Goal: Task Accomplishment & Management: Complete application form

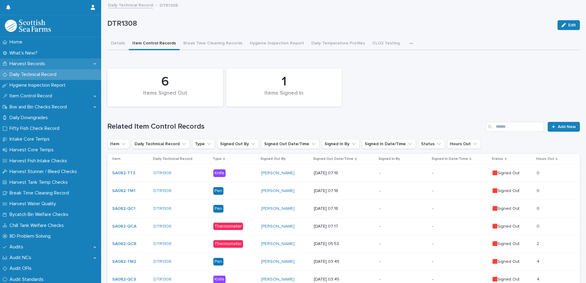
click at [26, 65] on p "Harvest Records" at bounding box center [28, 64] width 43 height 6
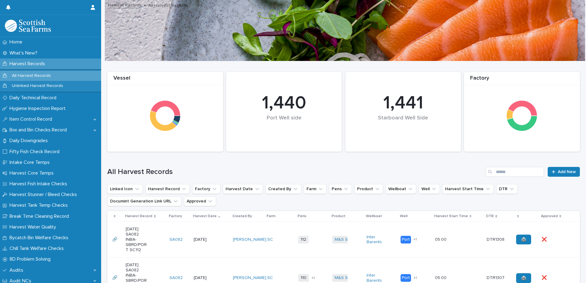
click at [355, 246] on td "M&S Select + 0" at bounding box center [347, 240] width 34 height 36
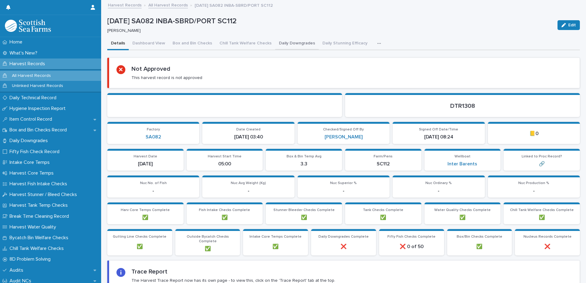
click at [279, 41] on button "Daily Downgrades" at bounding box center [297, 43] width 44 height 13
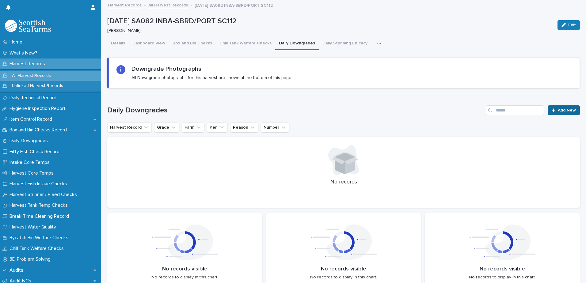
click at [558, 112] on span "Add New" at bounding box center [567, 110] width 18 height 4
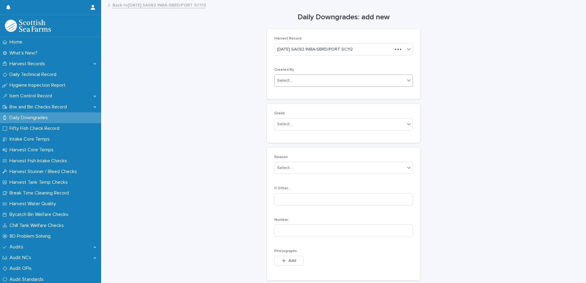
click at [295, 78] on div "Select..." at bounding box center [340, 81] width 130 height 10
type input "*****"
click at [291, 92] on div "[PERSON_NAME]" at bounding box center [342, 92] width 138 height 11
click at [287, 125] on div "Select..." at bounding box center [284, 124] width 15 height 6
click at [285, 150] on div "Production" at bounding box center [342, 147] width 138 height 11
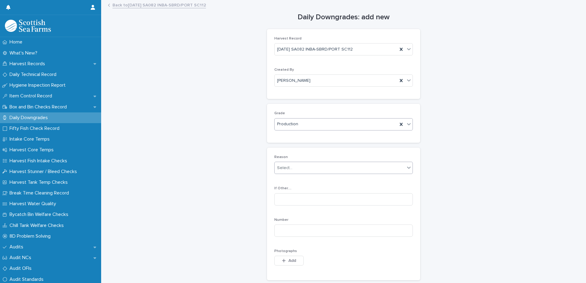
click at [284, 169] on div "Select..." at bounding box center [284, 168] width 15 height 6
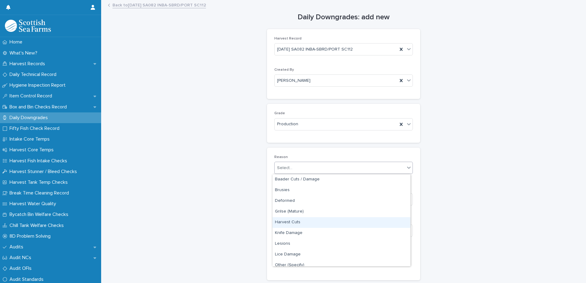
click at [294, 222] on div "Harvest Cuts" at bounding box center [342, 222] width 138 height 11
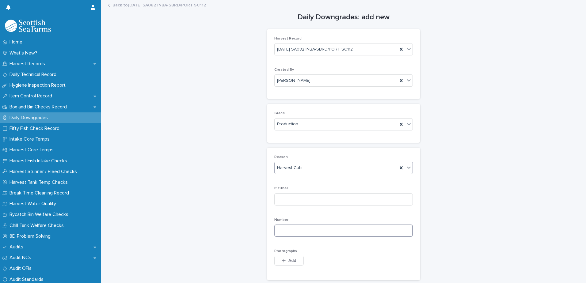
click at [285, 230] on input at bounding box center [343, 231] width 139 height 12
type input "*"
click at [282, 259] on icon "button" at bounding box center [284, 261] width 4 height 4
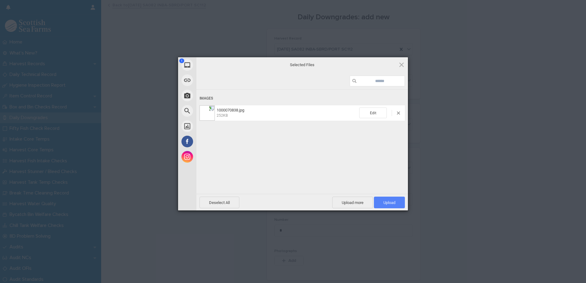
click at [384, 201] on span "Upload 1" at bounding box center [390, 203] width 12 height 5
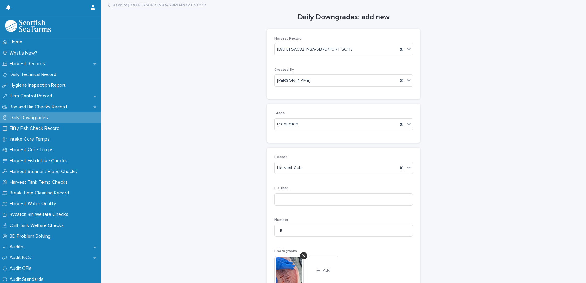
drag, startPoint x: 319, startPoint y: 266, endPoint x: 289, endPoint y: 255, distance: 32.0
click at [319, 266] on button "Add" at bounding box center [323, 270] width 29 height 29
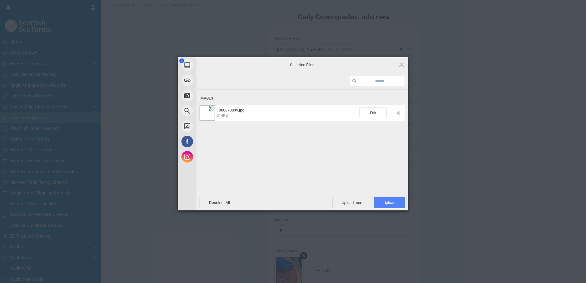
click at [388, 202] on span "Upload 1" at bounding box center [390, 203] width 12 height 5
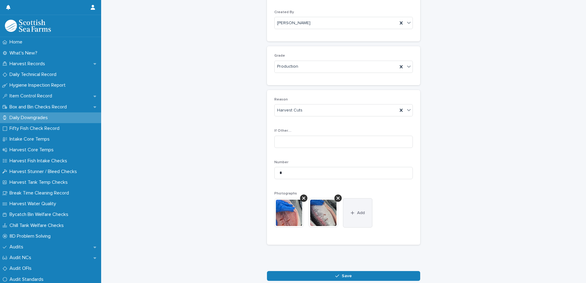
scroll to position [61, 0]
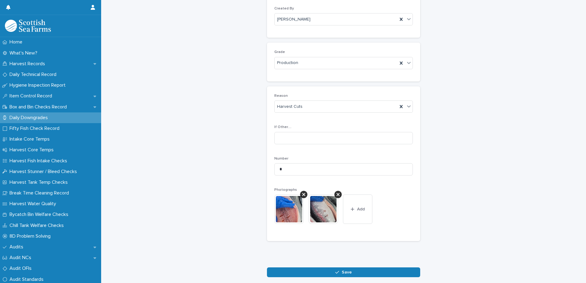
click at [348, 273] on span "Save" at bounding box center [347, 272] width 10 height 4
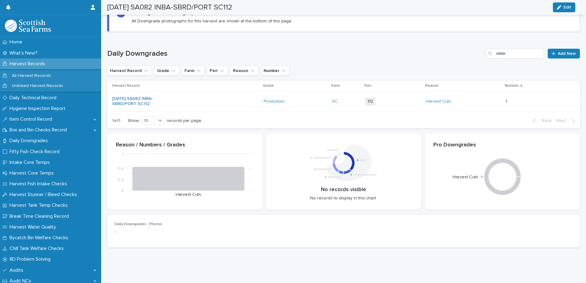
scroll to position [62, 0]
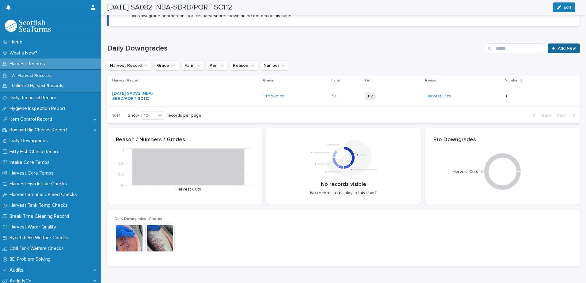
click at [559, 46] on span "Add New" at bounding box center [567, 48] width 18 height 4
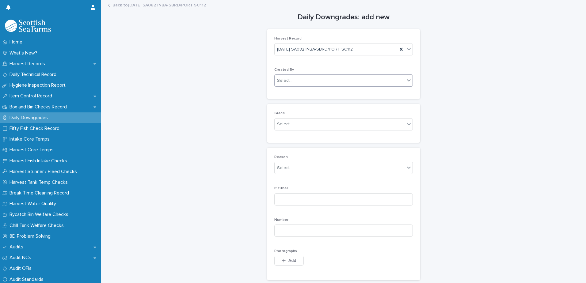
click at [293, 80] on input "text" at bounding box center [293, 80] width 1 height 5
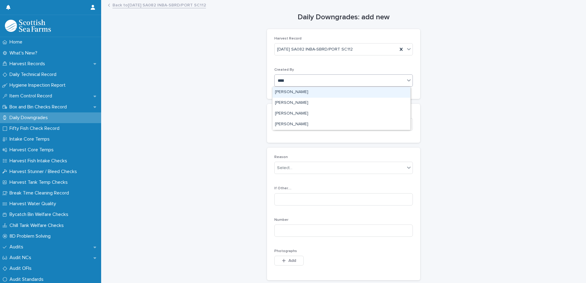
type input "*****"
click at [292, 93] on div "[PERSON_NAME]" at bounding box center [342, 92] width 138 height 11
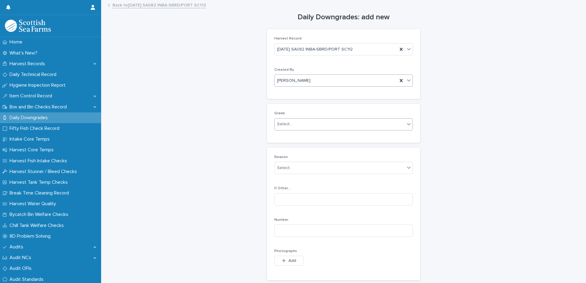
click at [284, 123] on div "Select..." at bounding box center [284, 124] width 15 height 6
click at [288, 148] on div "Production" at bounding box center [342, 147] width 138 height 11
click at [291, 124] on span "Production" at bounding box center [287, 124] width 21 height 6
click at [289, 135] on div "Ordinary" at bounding box center [342, 136] width 138 height 11
click at [282, 165] on div "Select..." at bounding box center [284, 168] width 15 height 6
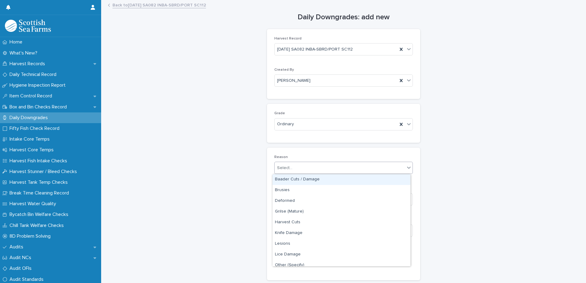
click at [284, 180] on div "Baader Cuts / Damage" at bounding box center [342, 179] width 138 height 11
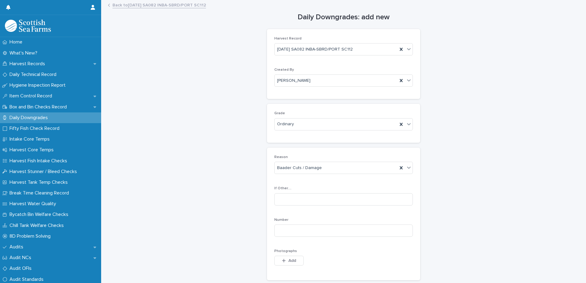
click at [280, 237] on div "Number" at bounding box center [343, 230] width 139 height 24
click at [283, 227] on input at bounding box center [343, 231] width 139 height 12
type input "*"
click at [276, 260] on button "Add" at bounding box center [288, 261] width 29 height 10
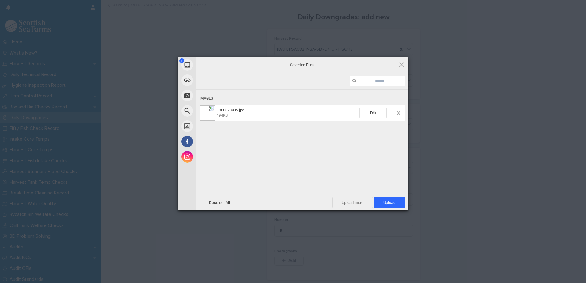
click at [345, 202] on span "Upload more" at bounding box center [352, 203] width 41 height 12
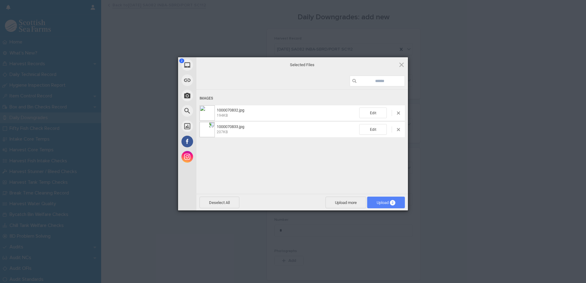
click at [380, 201] on span "Upload 2" at bounding box center [386, 203] width 19 height 5
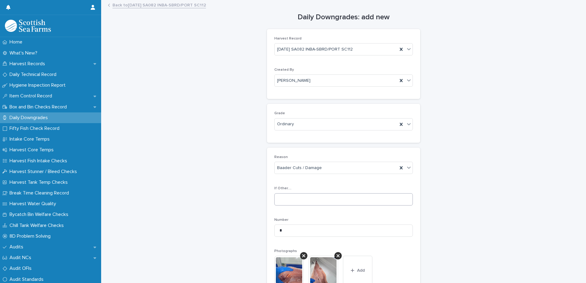
scroll to position [91, 0]
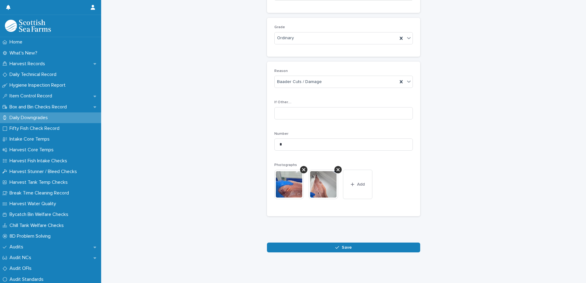
click at [338, 246] on button "Save" at bounding box center [343, 248] width 153 height 10
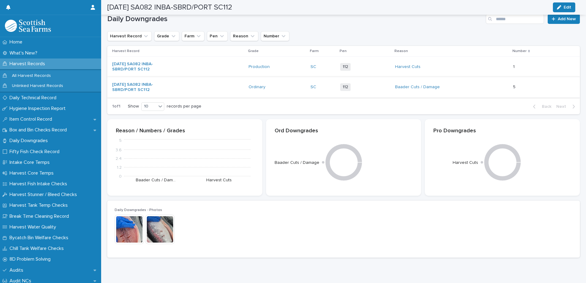
scroll to position [91, 0]
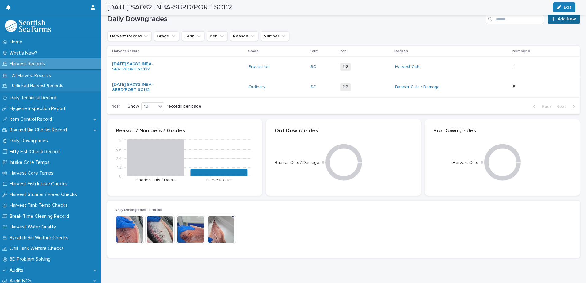
click at [558, 20] on span "Add New" at bounding box center [567, 19] width 18 height 4
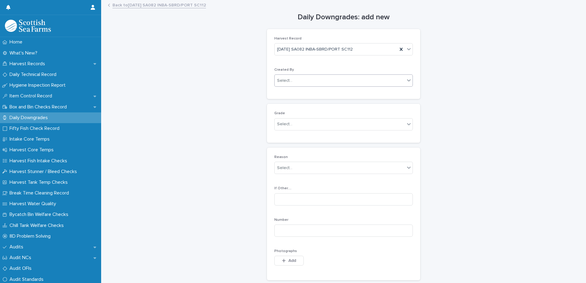
click at [281, 83] on div "Select..." at bounding box center [284, 81] width 15 height 6
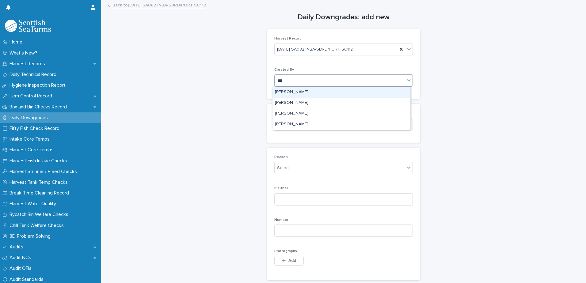
type input "****"
click at [289, 90] on div "[PERSON_NAME]" at bounding box center [342, 92] width 138 height 11
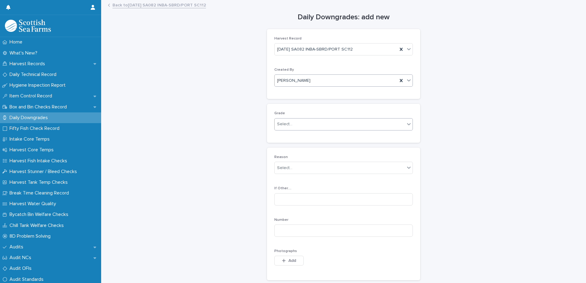
click at [284, 123] on div "Select..." at bounding box center [284, 124] width 15 height 6
click at [287, 147] on div "Production" at bounding box center [342, 147] width 138 height 11
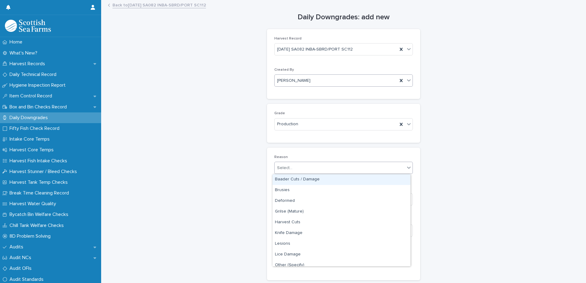
click at [285, 172] on div "Select..." at bounding box center [340, 168] width 130 height 10
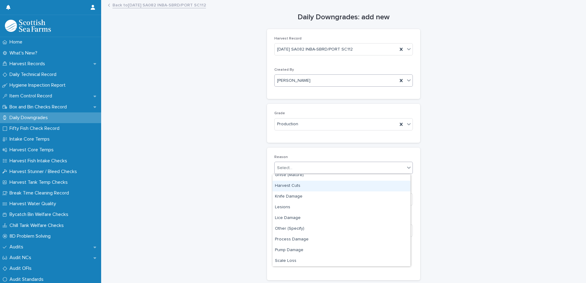
scroll to position [90, 0]
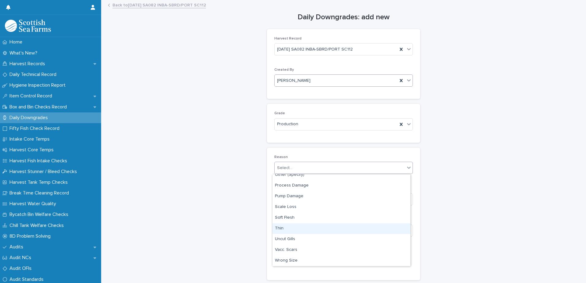
click at [283, 228] on div "Thin" at bounding box center [342, 229] width 138 height 11
click at [283, 231] on input at bounding box center [343, 231] width 139 height 12
type input "*"
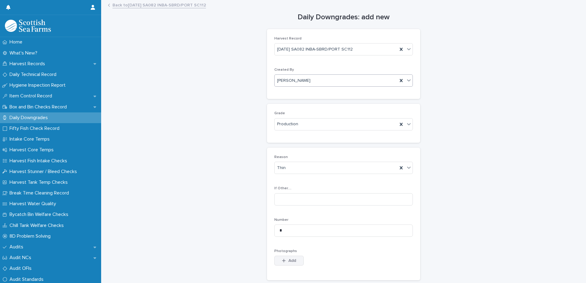
click at [291, 261] on span "Add" at bounding box center [293, 261] width 8 height 4
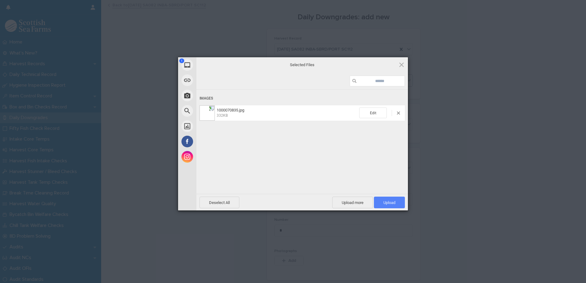
click at [388, 202] on span "Upload 1" at bounding box center [390, 203] width 12 height 5
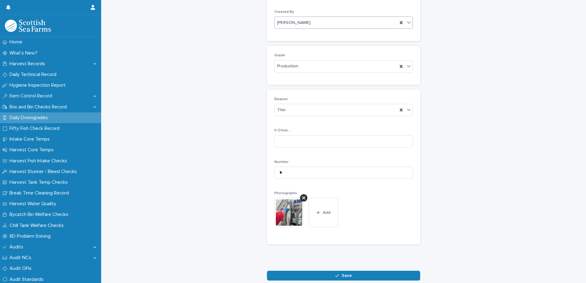
scroll to position [91, 0]
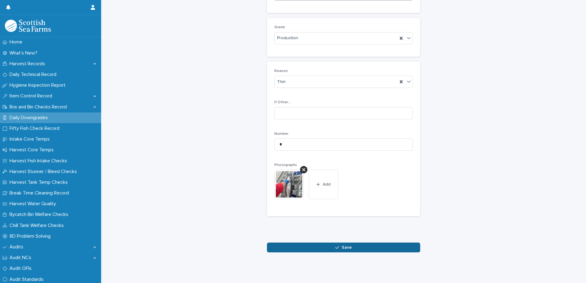
click at [327, 243] on button "Save" at bounding box center [343, 248] width 153 height 10
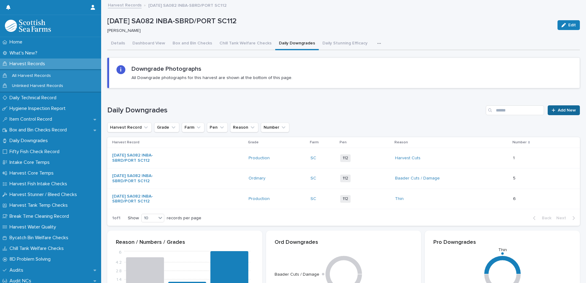
click at [558, 111] on span "Add New" at bounding box center [567, 110] width 18 height 4
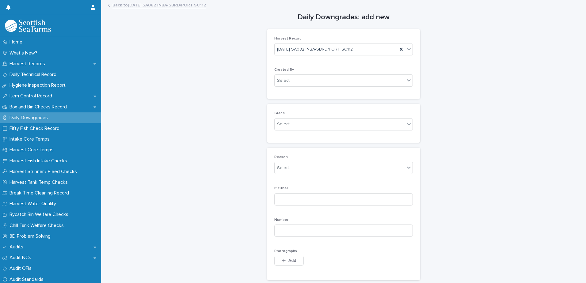
click at [301, 94] on div "Harvest Record [DATE] SA082 INBA-SBRD/PORT SC112 Created By Select..." at bounding box center [343, 64] width 153 height 70
click at [299, 80] on div "Select..." at bounding box center [340, 81] width 130 height 10
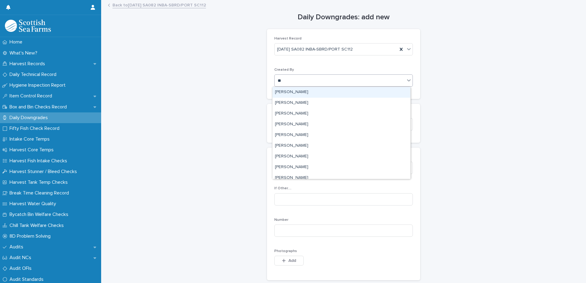
type input "***"
click at [296, 94] on div "[PERSON_NAME]" at bounding box center [342, 92] width 138 height 11
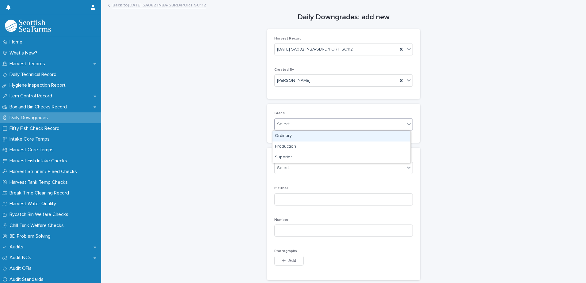
click at [285, 124] on div "Select..." at bounding box center [284, 124] width 15 height 6
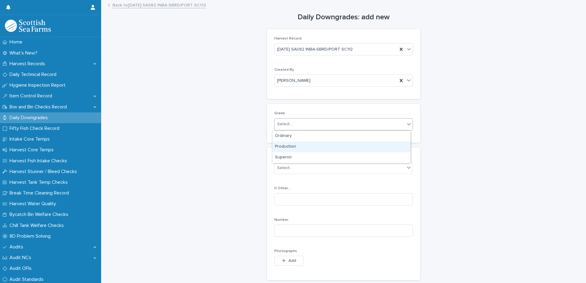
click at [286, 146] on div "Production" at bounding box center [342, 147] width 138 height 11
click at [286, 170] on div "Select..." at bounding box center [284, 168] width 15 height 6
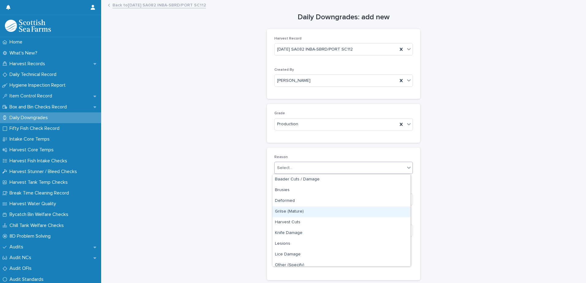
click at [295, 213] on div "Grilse (Mature)" at bounding box center [342, 212] width 138 height 11
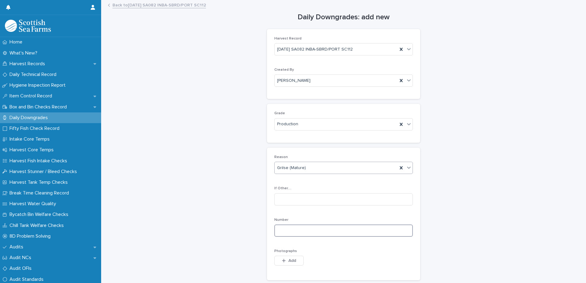
click at [283, 233] on input at bounding box center [343, 231] width 139 height 12
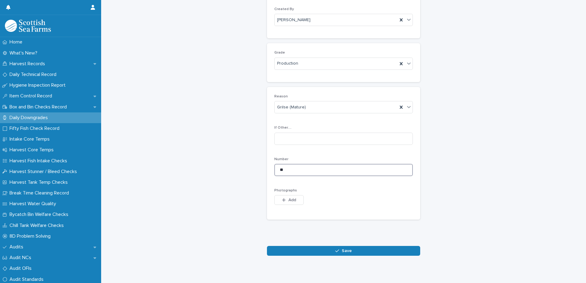
scroll to position [69, 0]
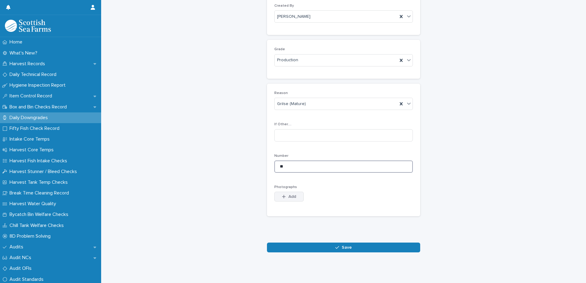
type input "**"
click at [291, 195] on span "Add" at bounding box center [293, 197] width 8 height 4
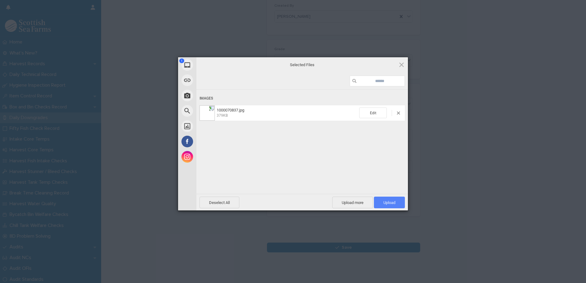
click at [382, 200] on span "Upload 1" at bounding box center [389, 203] width 31 height 12
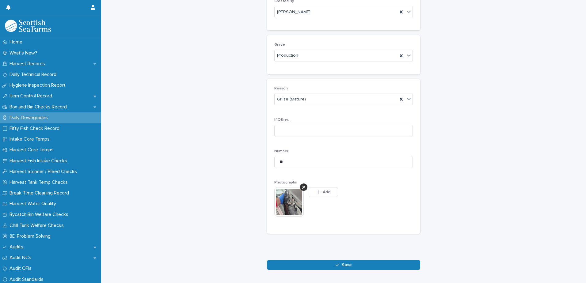
scroll to position [80, 0]
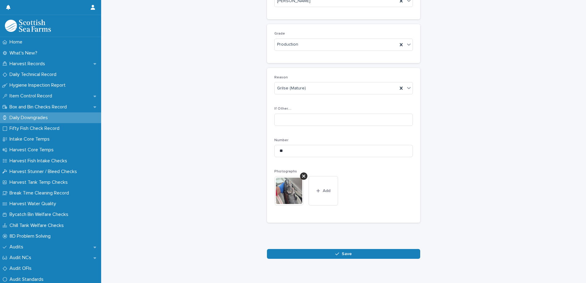
drag, startPoint x: 321, startPoint y: 190, endPoint x: 229, endPoint y: 164, distance: 95.9
click at [323, 190] on span "Add" at bounding box center [327, 191] width 8 height 4
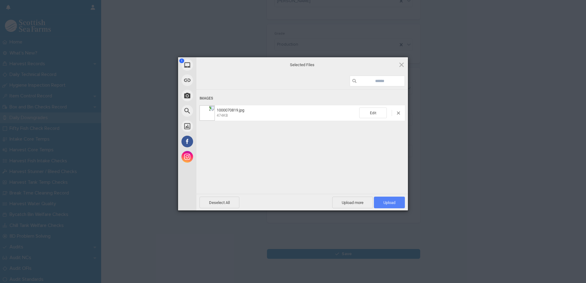
click at [384, 204] on span "Upload 1" at bounding box center [390, 203] width 12 height 5
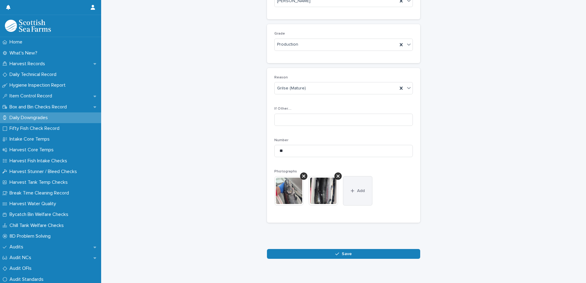
click at [357, 193] on span "Add" at bounding box center [361, 191] width 8 height 4
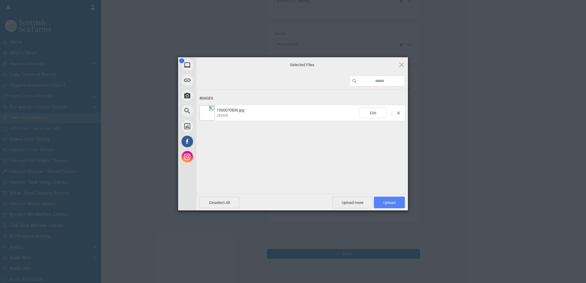
click at [380, 201] on span "Upload 1" at bounding box center [389, 203] width 31 height 12
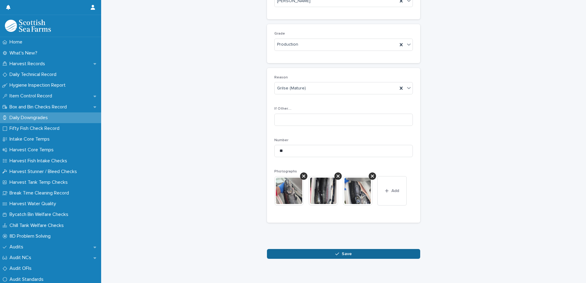
click at [342, 256] on span "Save" at bounding box center [347, 254] width 10 height 4
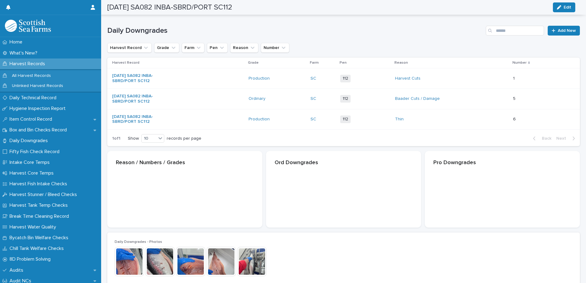
scroll to position [80, 0]
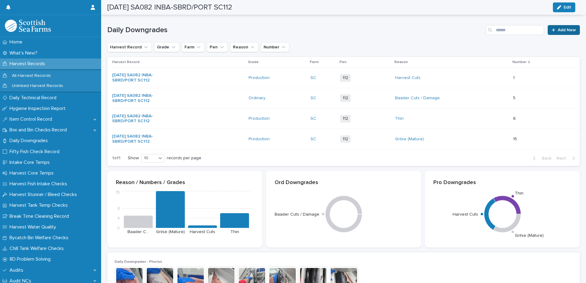
click at [552, 28] on icon at bounding box center [554, 30] width 4 height 4
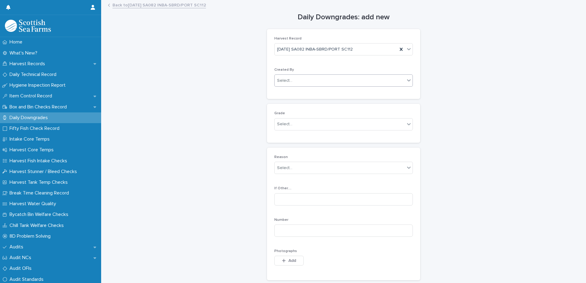
click at [286, 81] on div "Select..." at bounding box center [284, 81] width 15 height 6
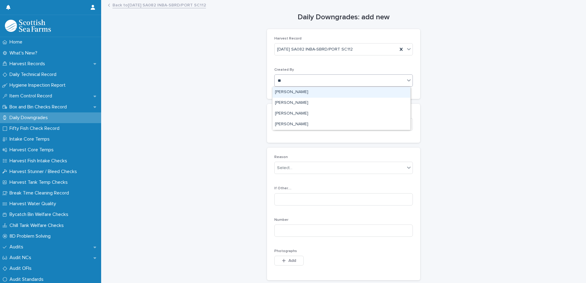
type input "***"
click at [288, 91] on div "[PERSON_NAME]" at bounding box center [342, 92] width 138 height 11
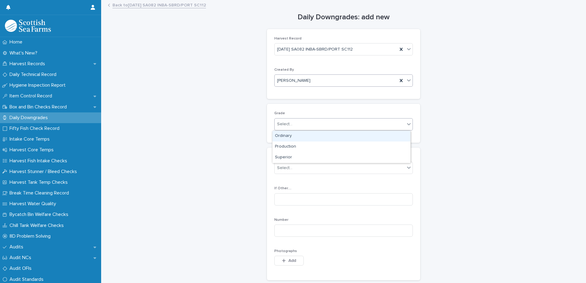
click at [282, 126] on div "Select..." at bounding box center [284, 124] width 15 height 6
click at [285, 136] on div "Ordinary" at bounding box center [342, 136] width 138 height 11
click at [284, 168] on div "Select..." at bounding box center [284, 168] width 15 height 6
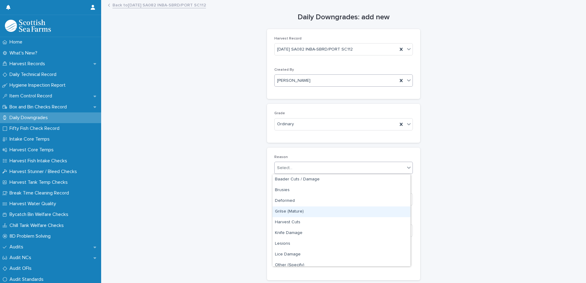
click at [286, 215] on div "Grilse (Mature)" at bounding box center [342, 212] width 138 height 11
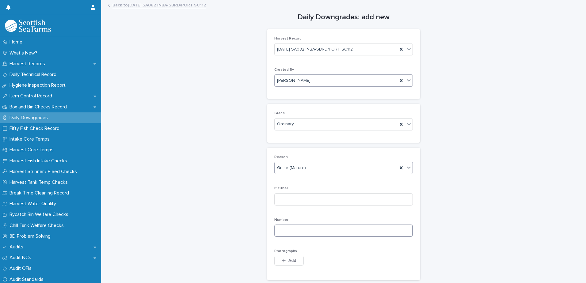
drag, startPoint x: 285, startPoint y: 234, endPoint x: 289, endPoint y: 230, distance: 6.1
click at [286, 232] on input at bounding box center [343, 231] width 139 height 12
type input "*"
click at [284, 262] on div "button" at bounding box center [285, 261] width 6 height 4
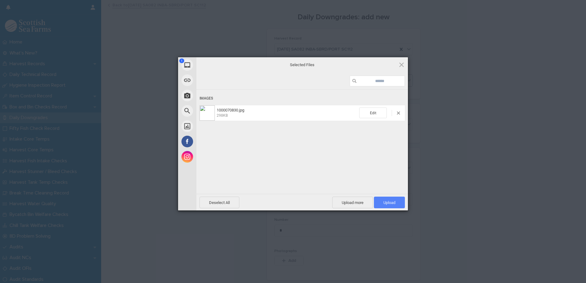
click at [380, 200] on span "Upload 1" at bounding box center [389, 203] width 31 height 12
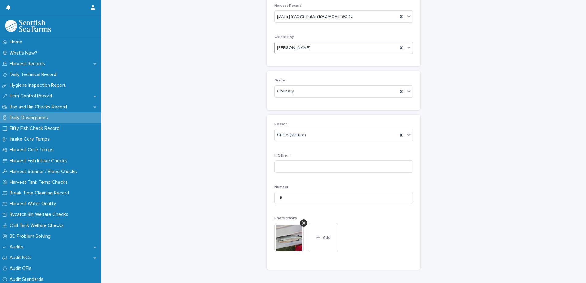
scroll to position [91, 0]
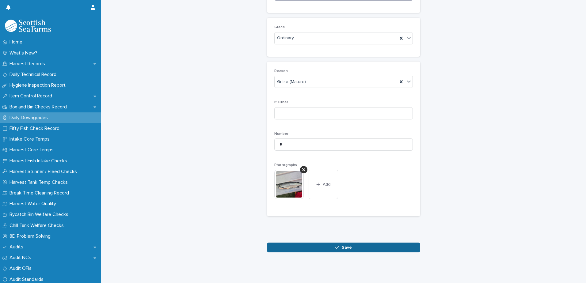
click at [342, 246] on span "Save" at bounding box center [347, 248] width 10 height 4
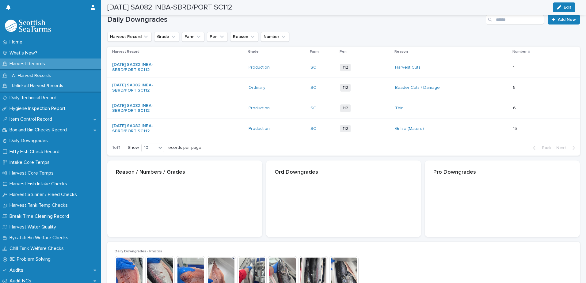
scroll to position [91, 0]
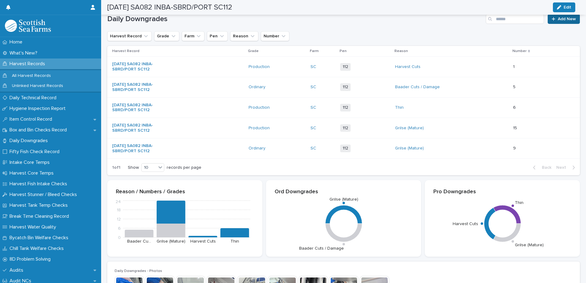
click at [552, 20] on div at bounding box center [555, 19] width 6 height 4
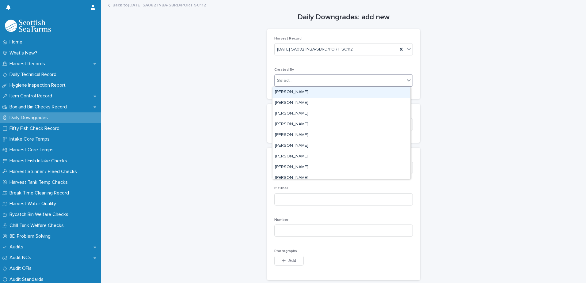
click at [286, 82] on div "Select..." at bounding box center [284, 81] width 15 height 6
type input "***"
click at [290, 92] on div "[PERSON_NAME]" at bounding box center [342, 92] width 138 height 11
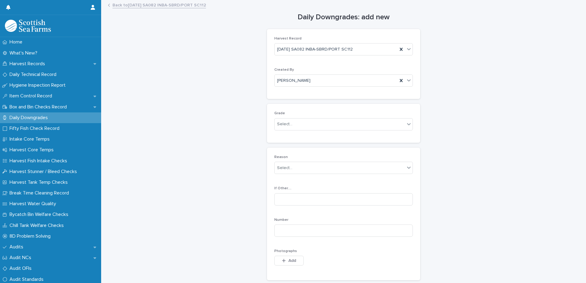
click at [285, 114] on p "Grade" at bounding box center [343, 113] width 139 height 4
click at [285, 124] on div "Select..." at bounding box center [284, 124] width 15 height 6
click at [284, 136] on div "Ordinary" at bounding box center [342, 136] width 138 height 11
click at [285, 170] on div "Select..." at bounding box center [284, 168] width 15 height 6
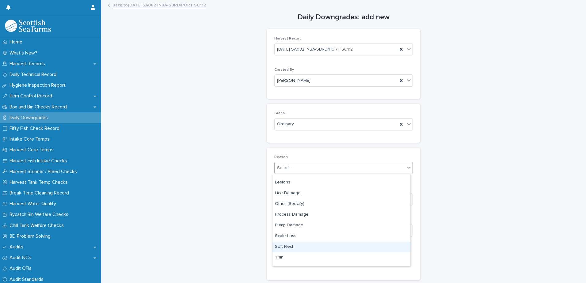
scroll to position [90, 0]
click at [284, 249] on div "Vacc. Scars" at bounding box center [342, 250] width 138 height 11
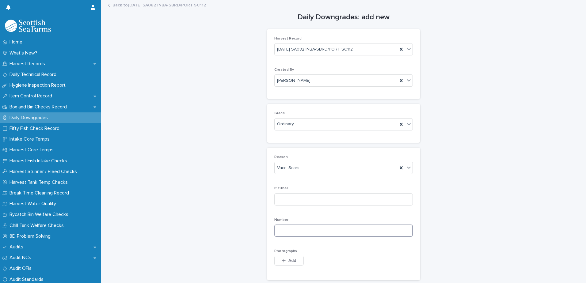
click at [280, 231] on input at bounding box center [343, 231] width 139 height 12
type input "*"
click at [282, 262] on icon "button" at bounding box center [284, 261] width 4 height 4
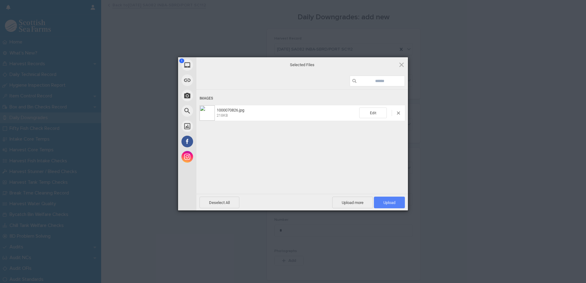
click at [388, 201] on span "Upload 1" at bounding box center [390, 203] width 12 height 5
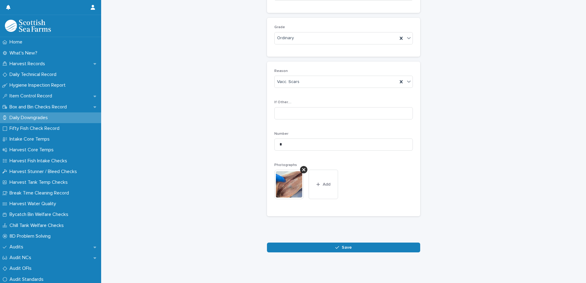
scroll to position [91, 0]
click at [314, 183] on button "Add" at bounding box center [323, 184] width 29 height 29
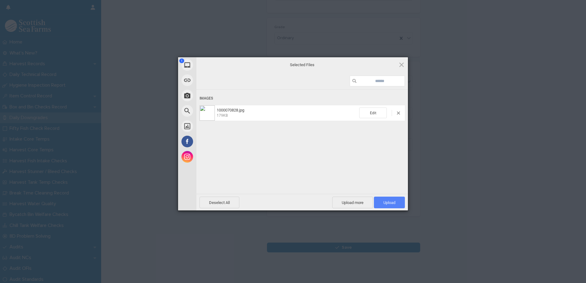
click at [388, 202] on span "Upload 1" at bounding box center [390, 203] width 12 height 5
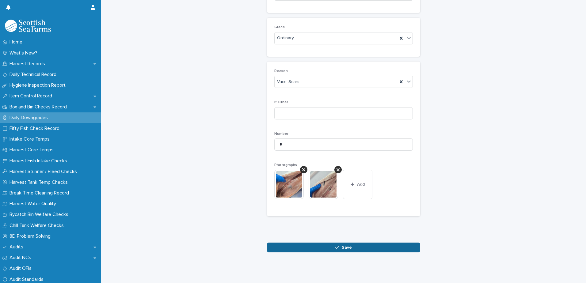
click at [285, 243] on button "Save" at bounding box center [343, 248] width 153 height 10
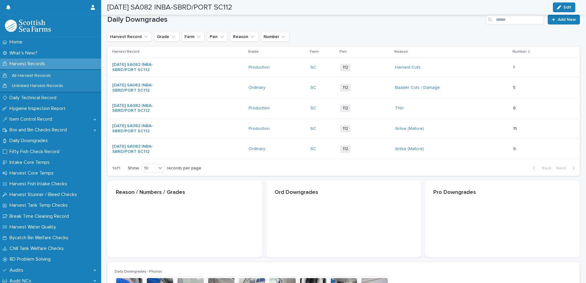
scroll to position [91, 0]
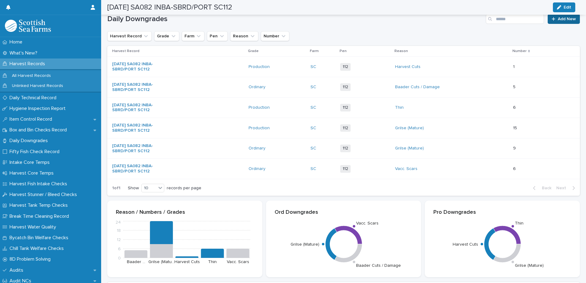
click at [558, 18] on span "Add New" at bounding box center [567, 19] width 18 height 4
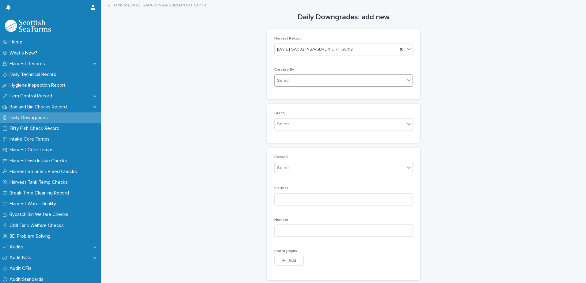
click at [286, 83] on div "Select..." at bounding box center [284, 81] width 15 height 6
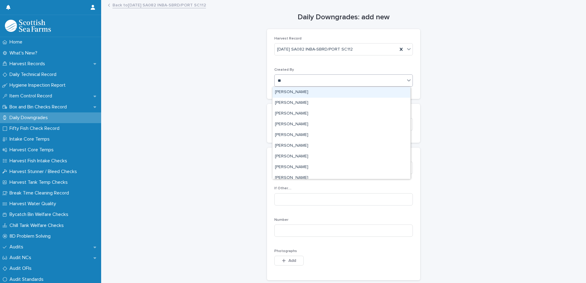
type input "***"
click at [287, 92] on div "[PERSON_NAME]" at bounding box center [342, 92] width 138 height 11
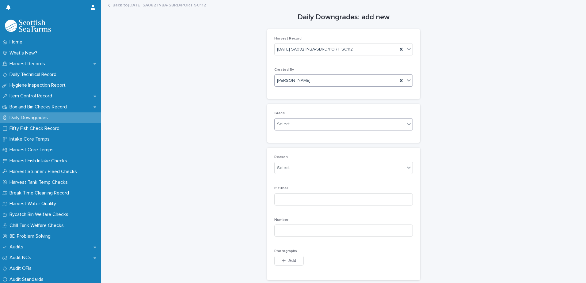
click at [281, 123] on div "Select..." at bounding box center [284, 124] width 15 height 6
click at [284, 138] on div "Ordinary" at bounding box center [342, 136] width 138 height 11
click at [281, 168] on div "Select..." at bounding box center [284, 168] width 15 height 6
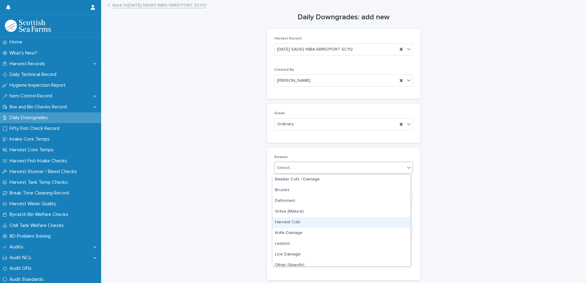
scroll to position [61, 0]
click at [288, 223] on div "Pump Damage" at bounding box center [342, 225] width 138 height 11
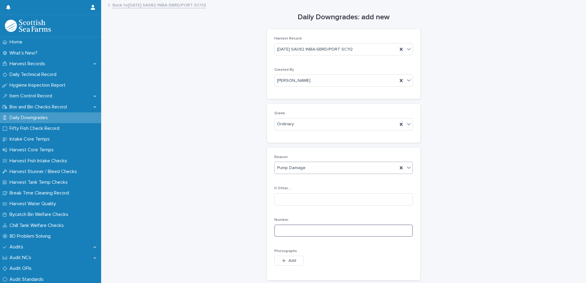
click at [283, 235] on input at bounding box center [343, 231] width 139 height 12
type input "*"
click at [283, 257] on button "Add" at bounding box center [288, 261] width 29 height 10
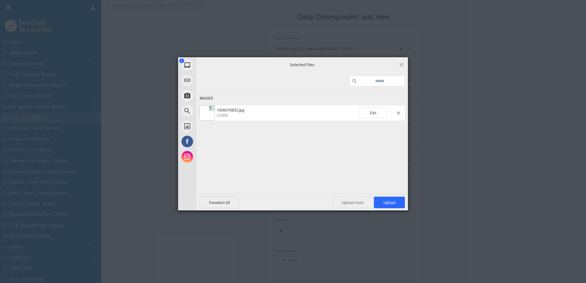
click at [350, 205] on span "Upload more" at bounding box center [352, 203] width 41 height 12
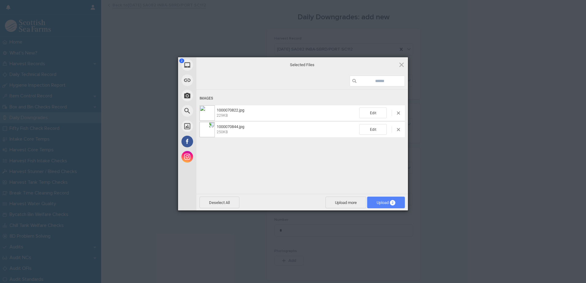
click at [394, 200] on span "Upload 2" at bounding box center [386, 203] width 38 height 12
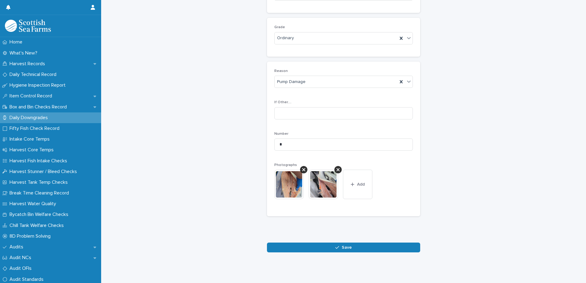
scroll to position [91, 0]
click at [354, 243] on button "Save" at bounding box center [343, 248] width 153 height 10
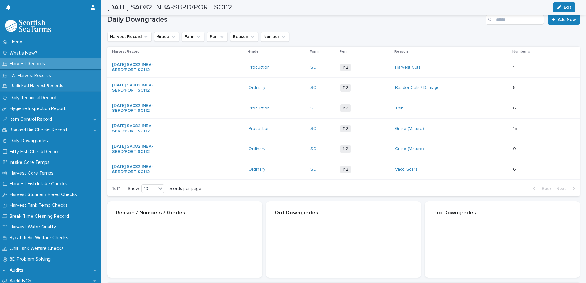
scroll to position [91, 0]
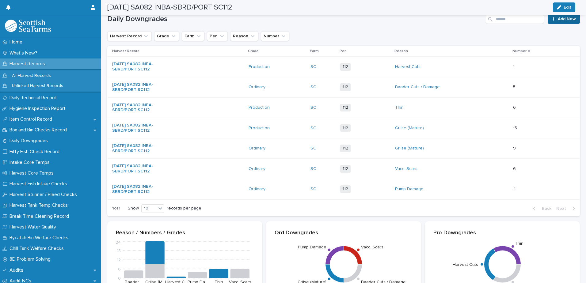
click at [558, 20] on span "Add New" at bounding box center [567, 19] width 18 height 4
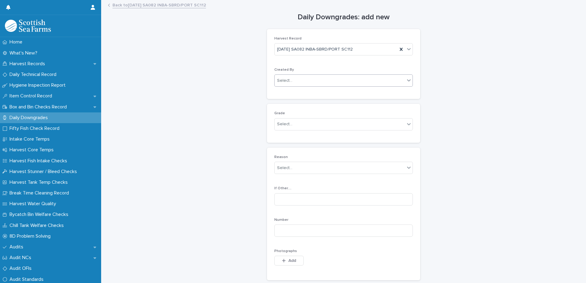
click at [285, 85] on div "Select..." at bounding box center [340, 81] width 130 height 10
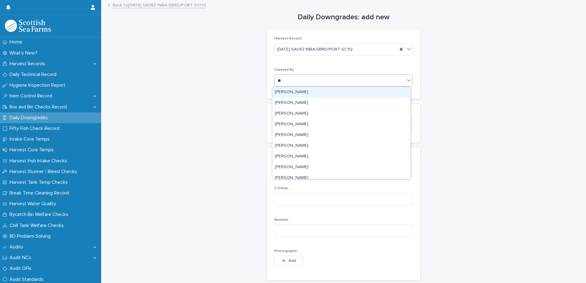
type input "***"
click at [297, 89] on div "[PERSON_NAME]" at bounding box center [342, 92] width 138 height 11
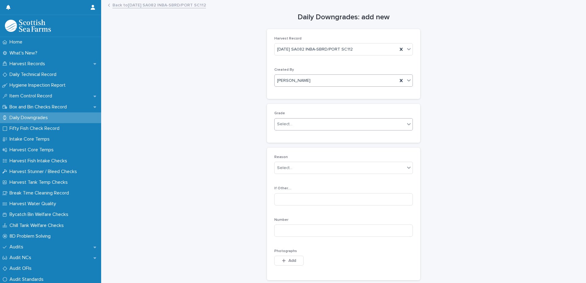
click at [285, 125] on div "Select..." at bounding box center [284, 124] width 15 height 6
click at [286, 136] on div "Ordinary" at bounding box center [342, 136] width 138 height 11
click at [284, 169] on div "Select..." at bounding box center [284, 168] width 15 height 6
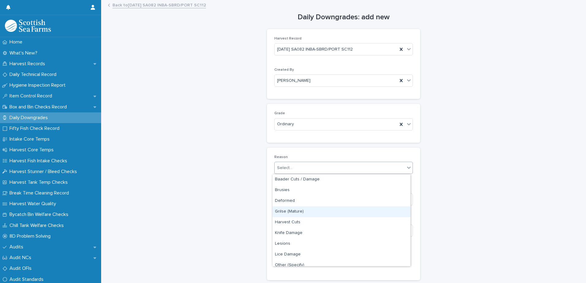
scroll to position [61, 0]
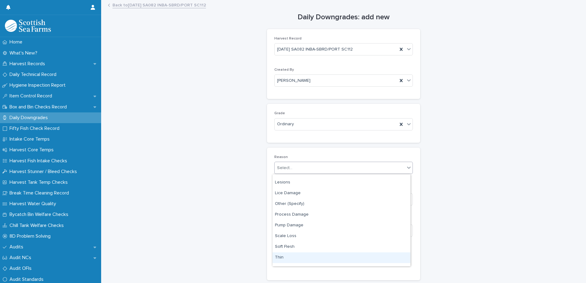
click at [283, 257] on div "Thin" at bounding box center [342, 258] width 138 height 11
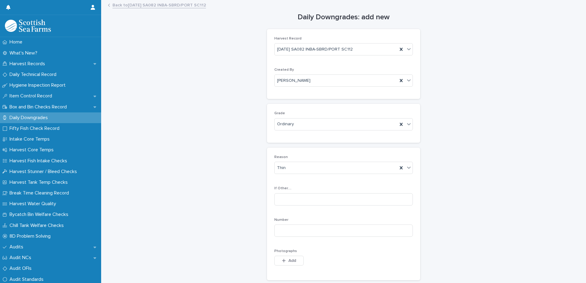
click at [284, 261] on div "button" at bounding box center [285, 261] width 6 height 4
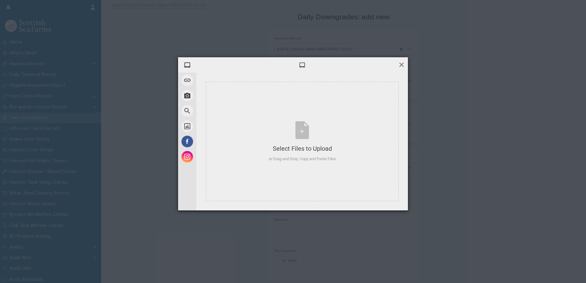
click at [400, 63] on span at bounding box center [401, 64] width 7 height 7
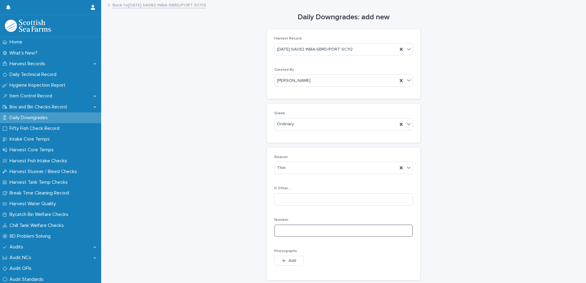
click at [288, 234] on input at bounding box center [343, 231] width 139 height 12
type input "*"
click at [282, 262] on icon "button" at bounding box center [283, 260] width 3 height 3
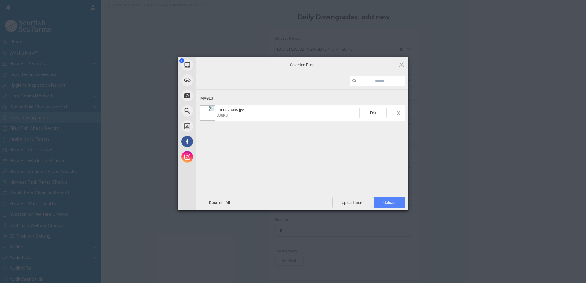
click at [381, 204] on span "Upload 1" at bounding box center [389, 203] width 31 height 12
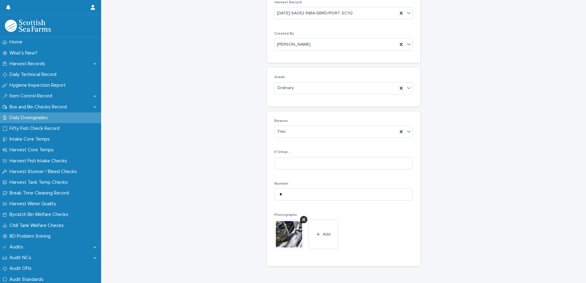
scroll to position [91, 0]
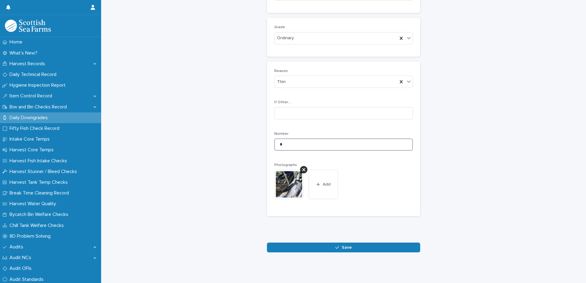
click at [285, 139] on input "*" at bounding box center [343, 145] width 139 height 12
type input "*"
click at [306, 245] on button "Save" at bounding box center [343, 248] width 153 height 10
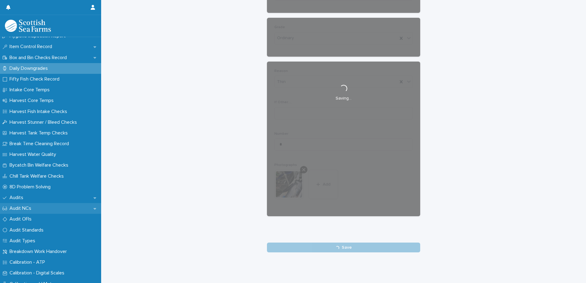
scroll to position [92, 0]
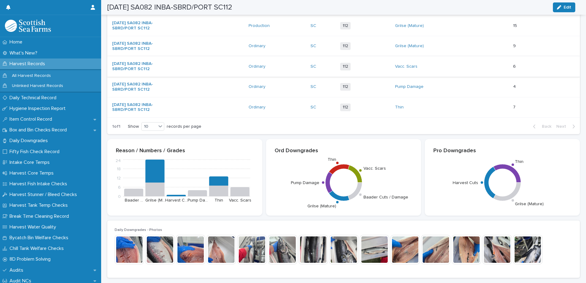
scroll to position [10, 0]
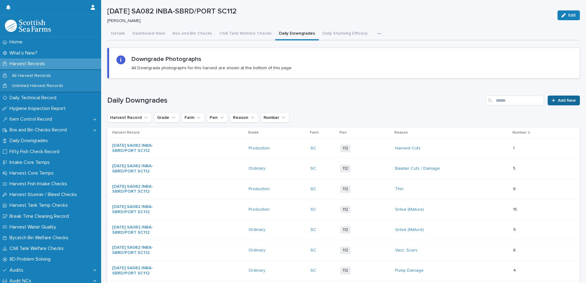
click at [558, 99] on span "Add New" at bounding box center [567, 100] width 18 height 4
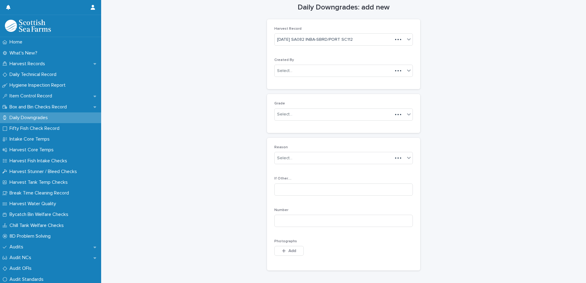
scroll to position [15, 0]
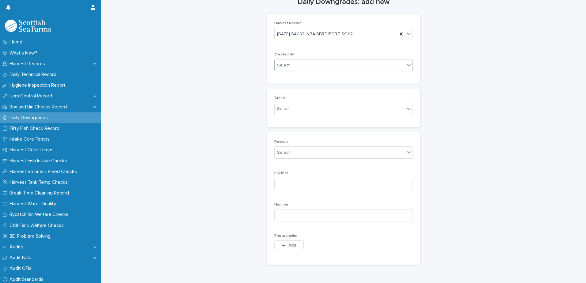
click at [282, 67] on div "Select..." at bounding box center [284, 65] width 15 height 6
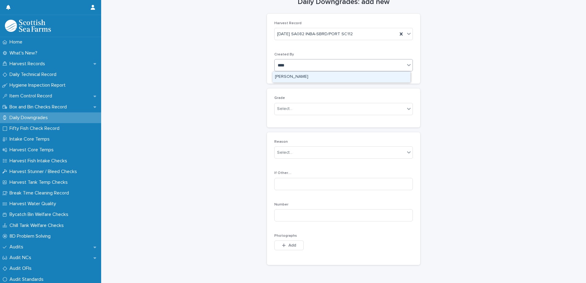
type input "*****"
click at [302, 78] on div "[PERSON_NAME]" at bounding box center [342, 77] width 138 height 11
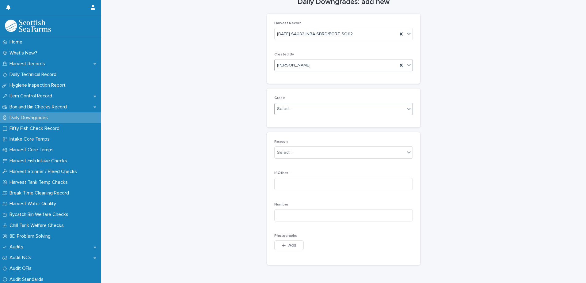
click at [282, 109] on div "Select..." at bounding box center [284, 109] width 15 height 6
drag, startPoint x: 281, startPoint y: 125, endPoint x: 281, endPoint y: 131, distance: 5.5
click at [281, 131] on div "Production" at bounding box center [342, 131] width 138 height 11
click at [281, 110] on span "Production" at bounding box center [287, 109] width 21 height 6
click at [278, 122] on div "Ordinary" at bounding box center [342, 121] width 138 height 11
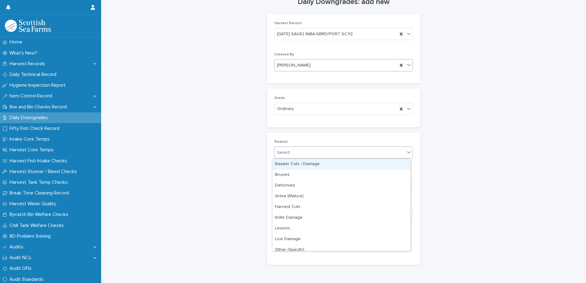
click at [278, 153] on div "Select..." at bounding box center [284, 153] width 15 height 6
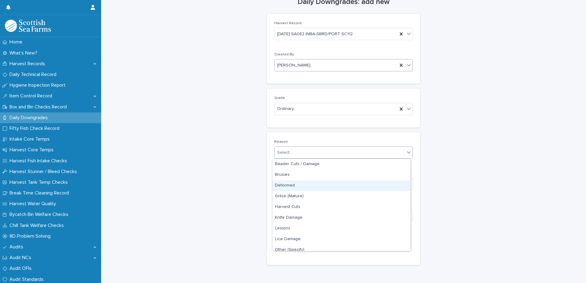
click at [290, 186] on div "Deformed" at bounding box center [342, 186] width 138 height 11
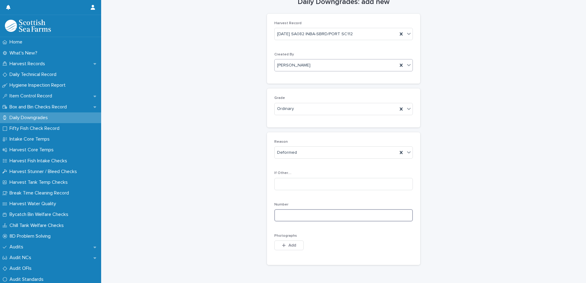
click at [282, 213] on input at bounding box center [343, 215] width 139 height 12
type input "*"
click at [289, 248] on button "Add" at bounding box center [288, 246] width 29 height 10
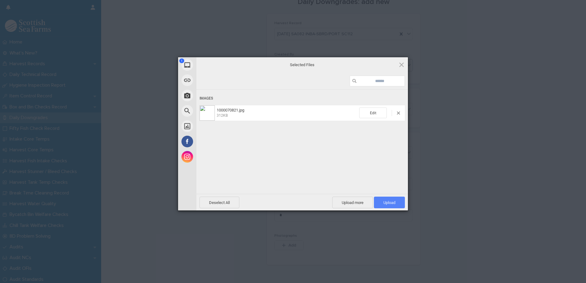
click at [385, 198] on span "Upload 1" at bounding box center [389, 203] width 31 height 12
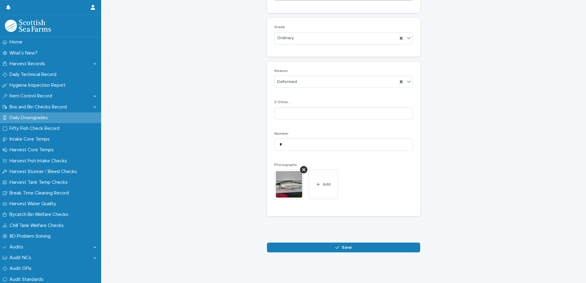
scroll to position [91, 0]
click at [367, 245] on button "Save" at bounding box center [343, 248] width 153 height 10
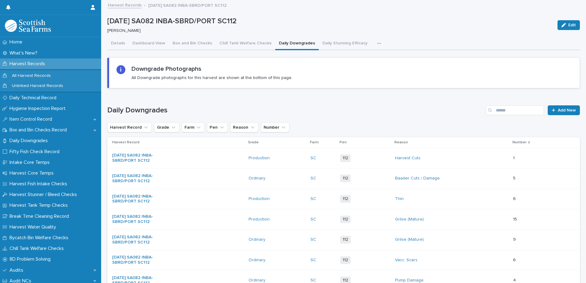
click at [374, 42] on button "button" at bounding box center [380, 43] width 13 height 12
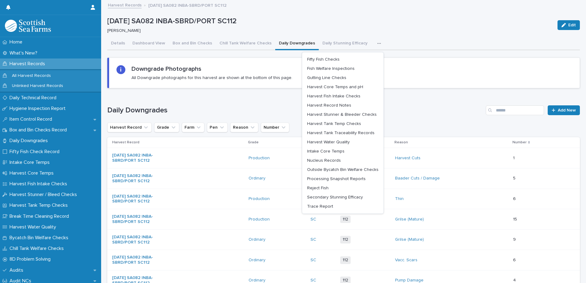
click at [438, 113] on h1 "Daily Downgrades" at bounding box center [295, 110] width 376 height 9
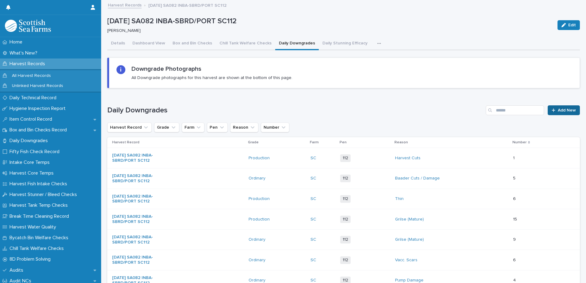
click at [562, 110] on span "Add New" at bounding box center [567, 110] width 18 height 4
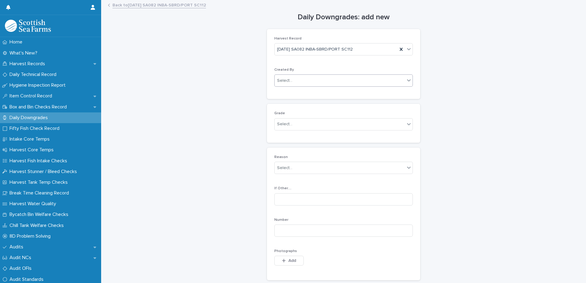
click at [283, 81] on div "Select..." at bounding box center [284, 81] width 15 height 6
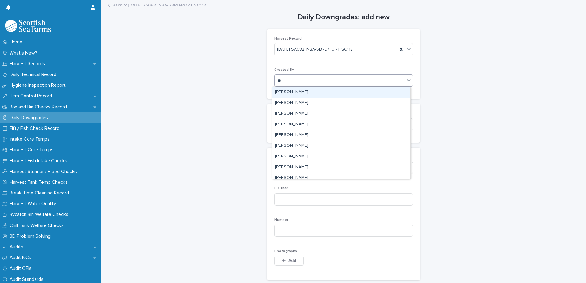
type input "***"
click at [295, 92] on div "[PERSON_NAME]" at bounding box center [342, 92] width 138 height 11
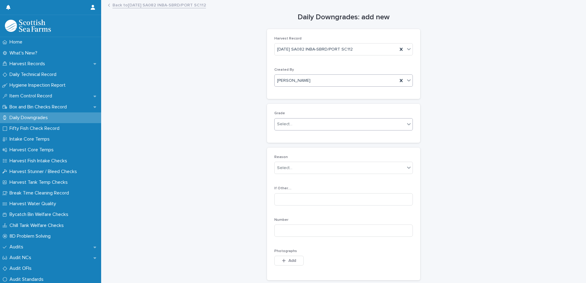
click at [289, 123] on div "Select..." at bounding box center [284, 124] width 15 height 6
click at [287, 136] on div "Ordinary" at bounding box center [342, 136] width 138 height 11
click at [283, 173] on div "Select..." at bounding box center [343, 168] width 139 height 12
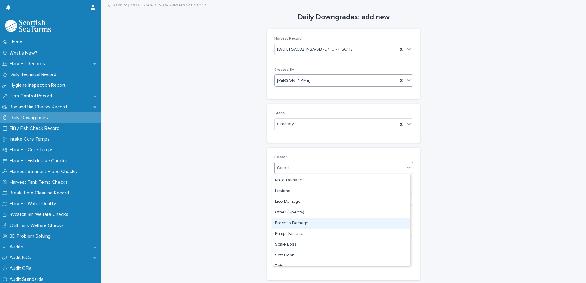
scroll to position [61, 0]
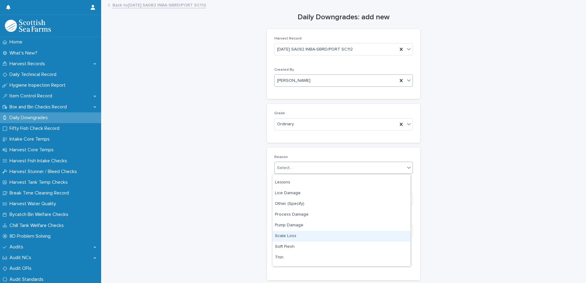
click at [289, 238] on div "Scale Loss" at bounding box center [342, 236] width 138 height 11
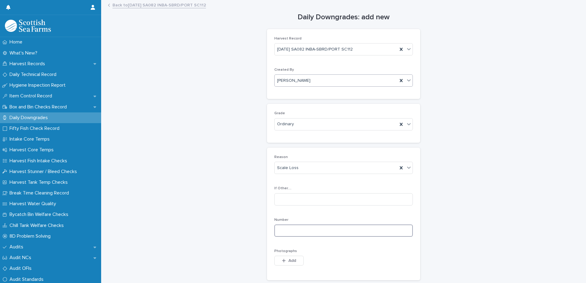
click at [283, 228] on input at bounding box center [343, 231] width 139 height 12
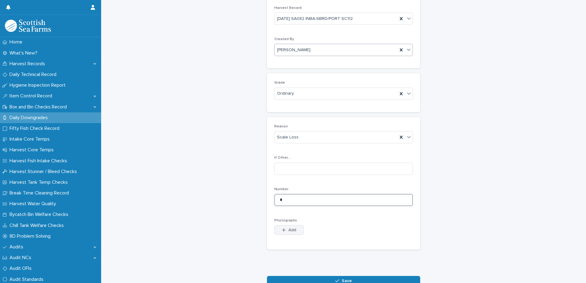
type input "*"
click at [282, 231] on icon "button" at bounding box center [284, 230] width 4 height 4
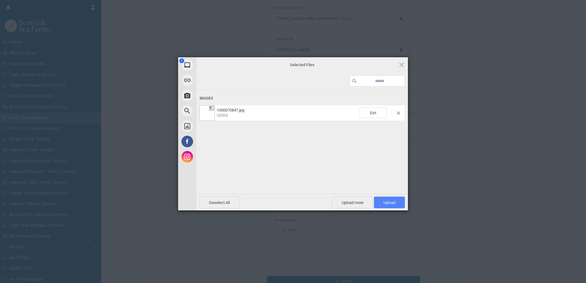
click at [397, 202] on span "Upload 1" at bounding box center [389, 203] width 31 height 12
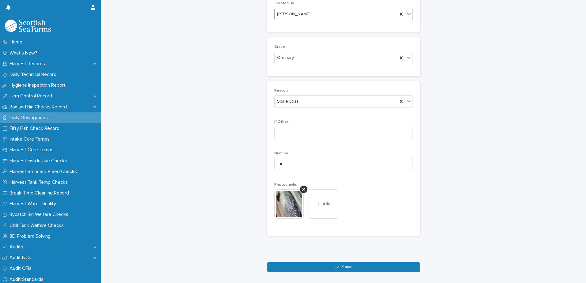
scroll to position [91, 0]
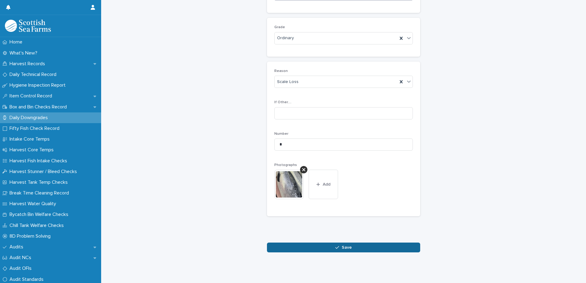
click at [346, 246] on span "Save" at bounding box center [347, 248] width 10 height 4
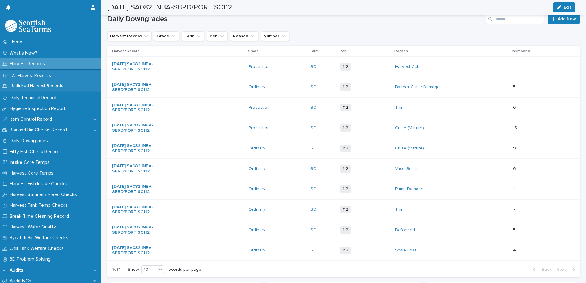
scroll to position [61, 0]
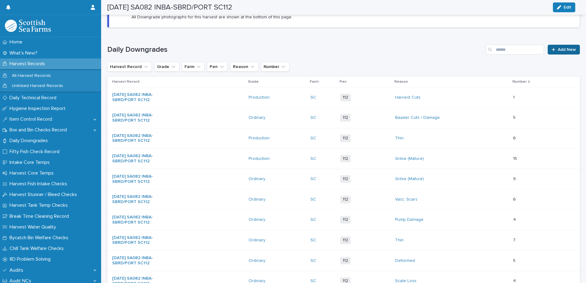
click at [553, 49] on div at bounding box center [555, 50] width 6 height 4
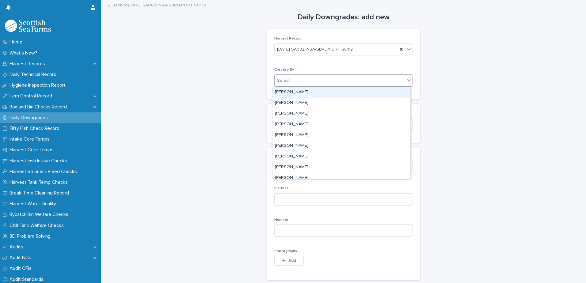
click at [285, 81] on div "Select..." at bounding box center [284, 81] width 15 height 6
type input "***"
click at [283, 94] on div "[PERSON_NAME]" at bounding box center [342, 92] width 138 height 11
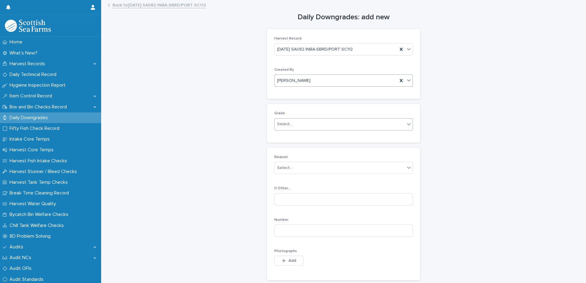
click at [281, 126] on div "Select..." at bounding box center [284, 124] width 15 height 6
click at [287, 147] on div "Production" at bounding box center [342, 147] width 138 height 11
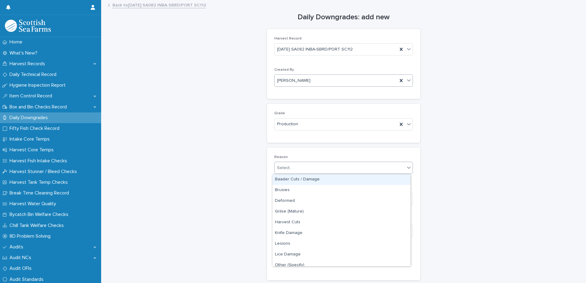
click at [283, 170] on div "Select..." at bounding box center [284, 168] width 15 height 6
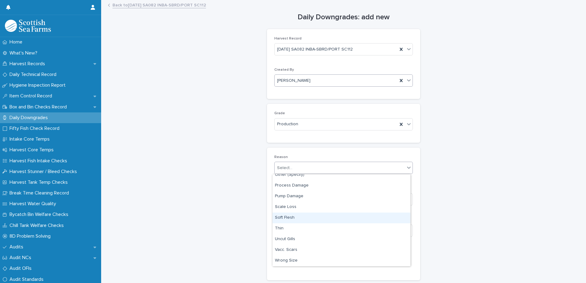
click at [289, 217] on div "Soft Flesh" at bounding box center [342, 218] width 138 height 11
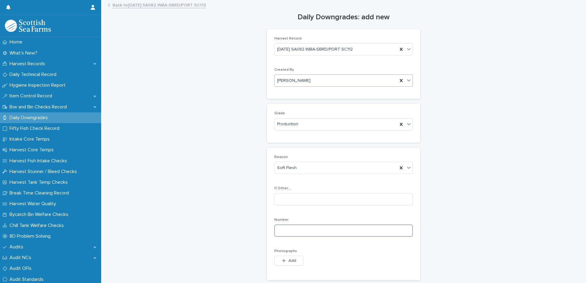
click at [284, 227] on input at bounding box center [343, 231] width 139 height 12
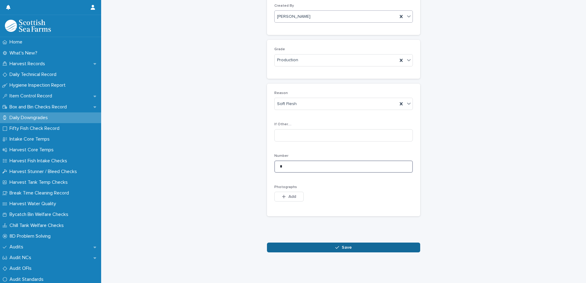
type input "*"
click at [302, 246] on button "Save" at bounding box center [343, 248] width 153 height 10
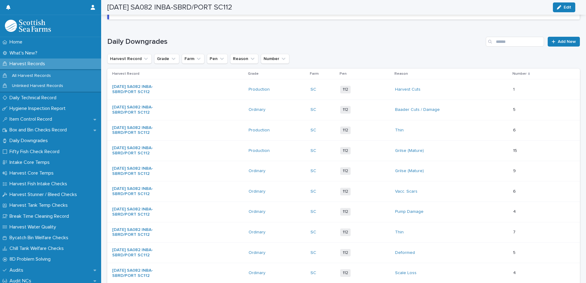
scroll to position [69, 0]
click at [553, 42] on div at bounding box center [555, 41] width 6 height 4
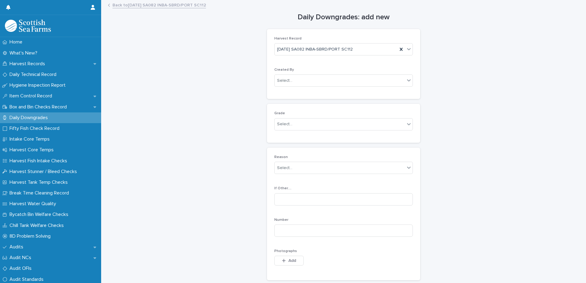
click at [147, 6] on link "Back to [DATE] SA082 INBA-SBRD/PORT SC112" at bounding box center [160, 4] width 94 height 7
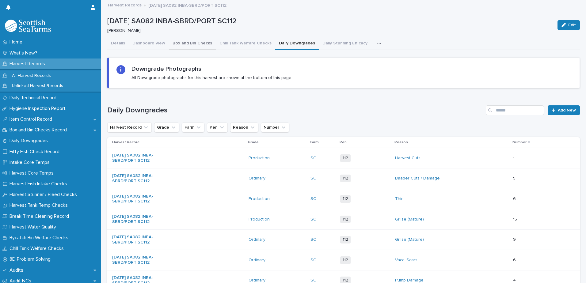
click at [184, 42] on button "Box and Bin Checks" at bounding box center [192, 43] width 47 height 13
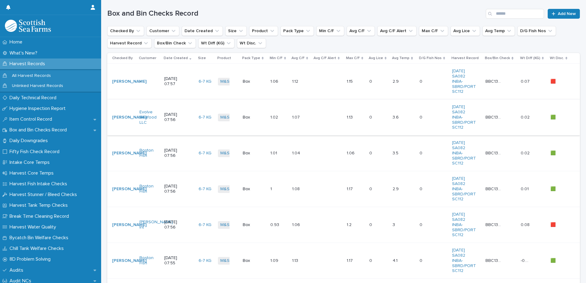
scroll to position [61, 0]
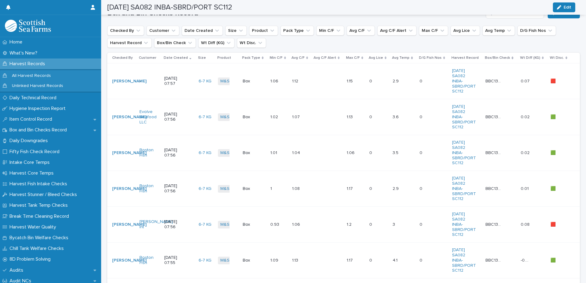
click at [152, 86] on div "-" at bounding box center [149, 81] width 20 height 10
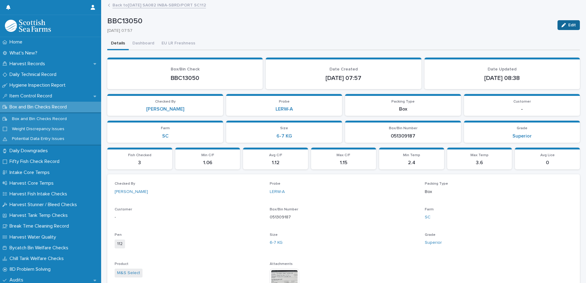
click at [562, 23] on icon "button" at bounding box center [564, 25] width 4 height 4
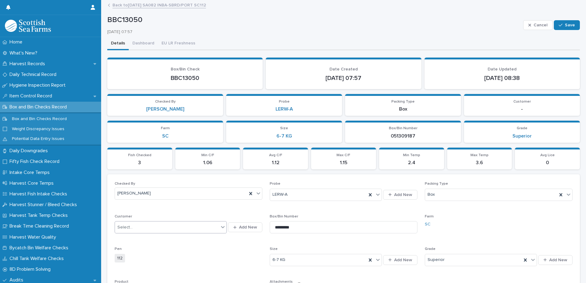
click at [134, 230] on div "Select..." at bounding box center [167, 228] width 104 height 10
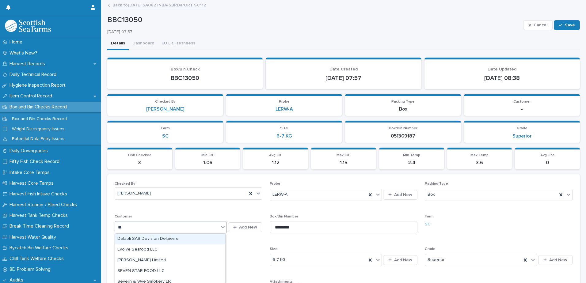
type input "***"
click at [135, 241] on div "Evolve Seafood LLC" at bounding box center [170, 239] width 110 height 11
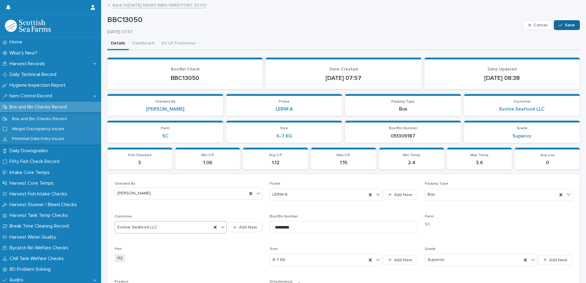
click at [566, 25] on span "Save" at bounding box center [570, 25] width 10 height 4
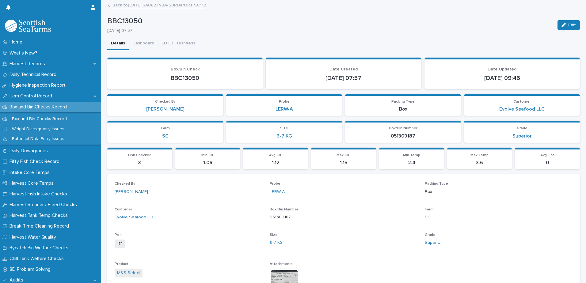
click at [134, 5] on link "Back to [DATE] SA082 INBA-SBRD/PORT SC112" at bounding box center [160, 4] width 94 height 7
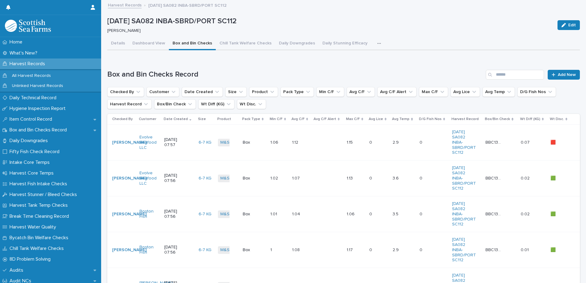
click at [377, 42] on icon "button" at bounding box center [379, 43] width 4 height 4
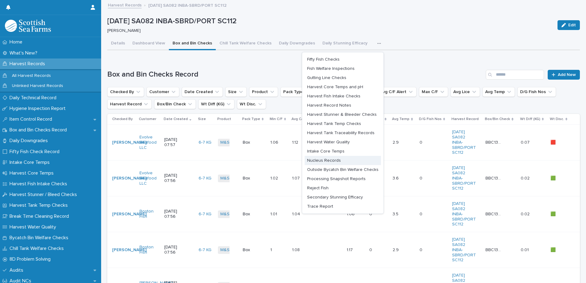
click at [328, 162] on span "Nucleus Records" at bounding box center [324, 161] width 34 height 4
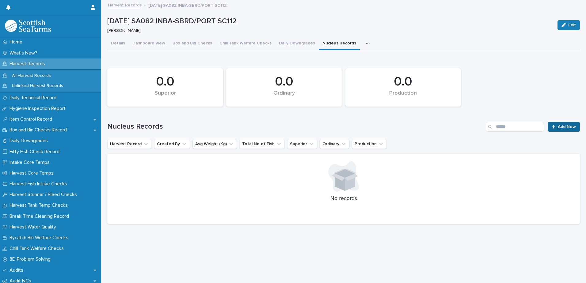
click at [552, 127] on div at bounding box center [555, 127] width 6 height 4
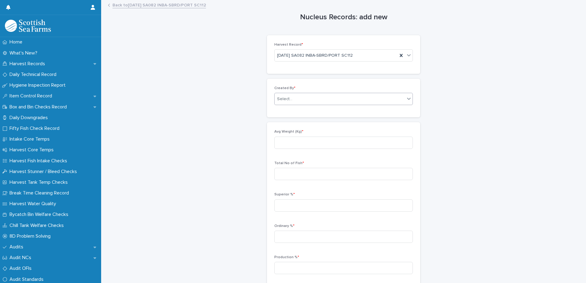
drag, startPoint x: 285, startPoint y: 97, endPoint x: 290, endPoint y: 97, distance: 4.3
click at [285, 97] on div "Select..." at bounding box center [284, 99] width 15 height 6
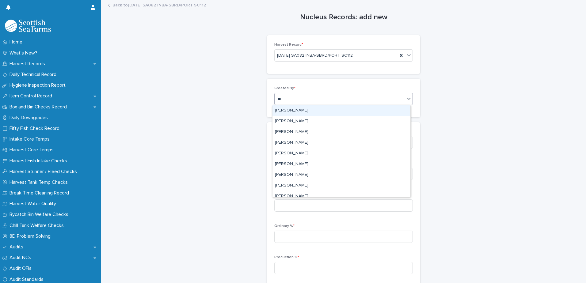
type input "***"
click at [290, 111] on div "[PERSON_NAME]" at bounding box center [342, 110] width 138 height 11
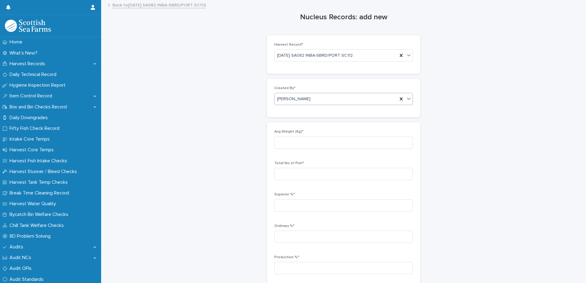
click at [287, 136] on div "Avg Weight (Kg) *" at bounding box center [343, 142] width 139 height 24
click at [288, 143] on input at bounding box center [343, 143] width 139 height 12
type input "****"
click at [293, 174] on input at bounding box center [343, 174] width 139 height 12
type input "*****"
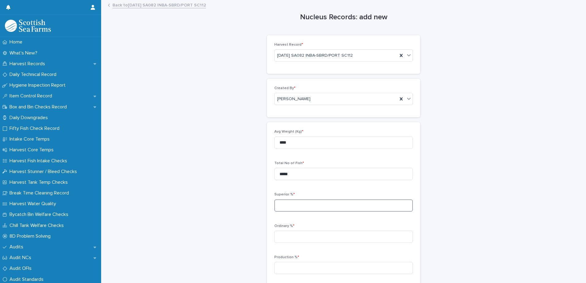
click at [297, 206] on input at bounding box center [343, 206] width 139 height 12
type input "*****"
click at [285, 238] on input at bounding box center [343, 237] width 139 height 12
type input "****"
click at [285, 269] on input at bounding box center [343, 268] width 139 height 12
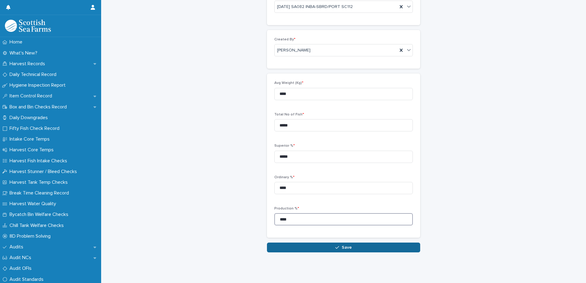
scroll to position [53, 0]
type input "****"
click at [308, 243] on button "Save" at bounding box center [343, 248] width 153 height 10
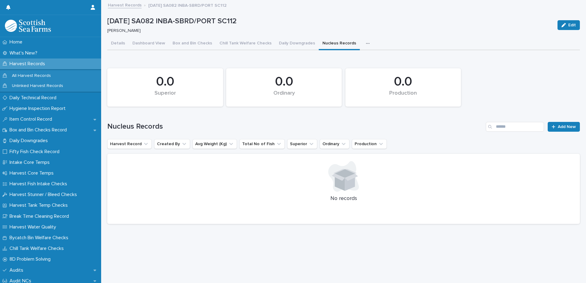
scroll to position [5, 0]
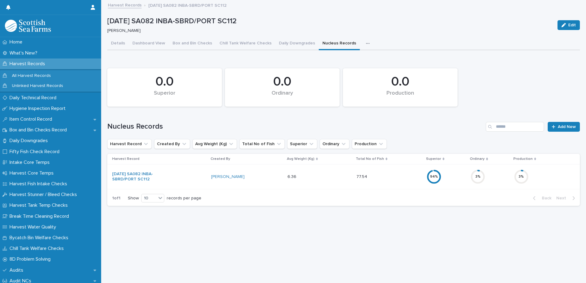
click at [381, 172] on div "77.54 77.54" at bounding box center [389, 177] width 65 height 10
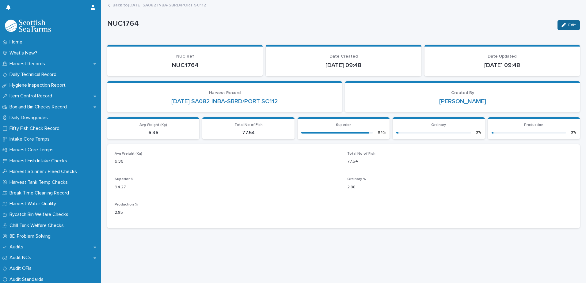
drag, startPoint x: 563, startPoint y: 19, endPoint x: 560, endPoint y: 25, distance: 6.9
click at [563, 19] on div "Edit" at bounding box center [567, 25] width 25 height 25
click at [563, 24] on div "button" at bounding box center [565, 25] width 7 height 4
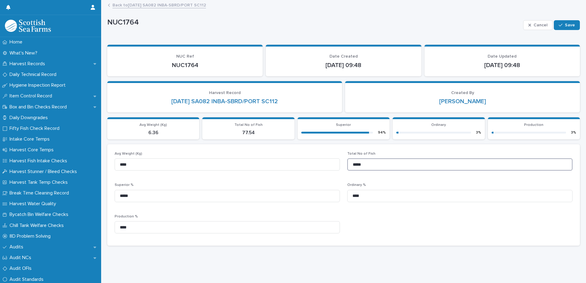
click at [357, 164] on input "*****" at bounding box center [459, 165] width 225 height 12
type input "****"
click at [559, 24] on icon "button" at bounding box center [561, 25] width 4 height 4
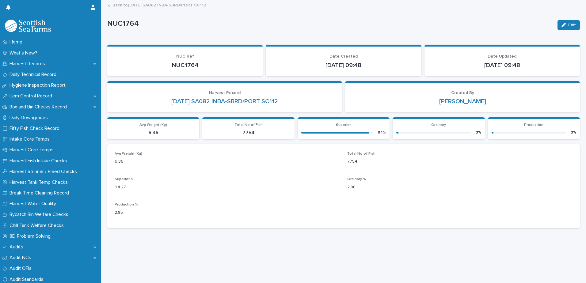
click at [176, 6] on link "Back to [DATE] SA082 INBA-SBRD/PORT SC112" at bounding box center [160, 4] width 94 height 7
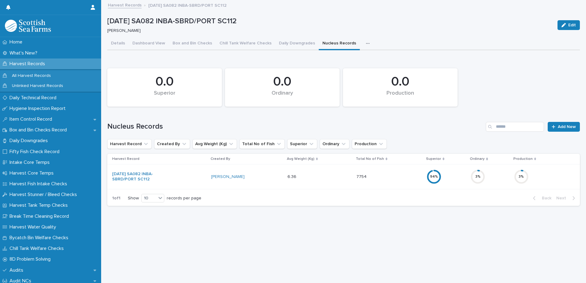
click at [366, 43] on icon "button" at bounding box center [368, 43] width 4 height 4
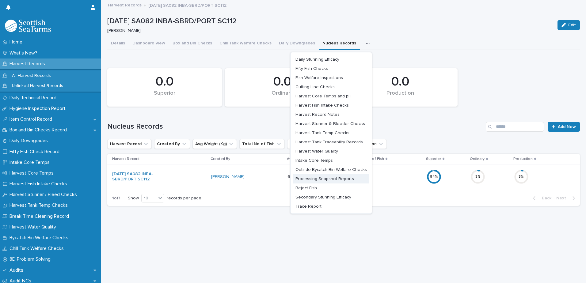
click at [315, 180] on span "Processing Snapshot Reports" at bounding box center [325, 179] width 59 height 4
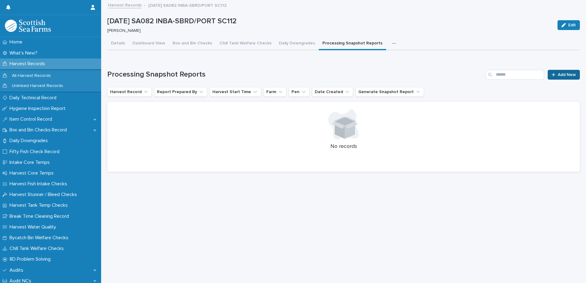
click at [561, 78] on link "Add New" at bounding box center [564, 75] width 32 height 10
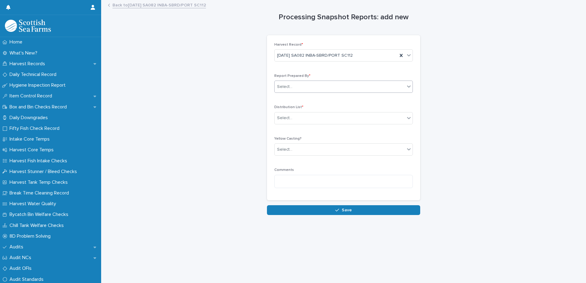
click at [285, 85] on div "Select..." at bounding box center [284, 87] width 15 height 6
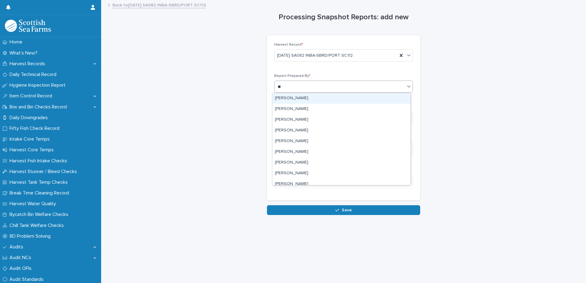
type input "***"
click at [286, 97] on div "[PERSON_NAME]" at bounding box center [342, 98] width 138 height 11
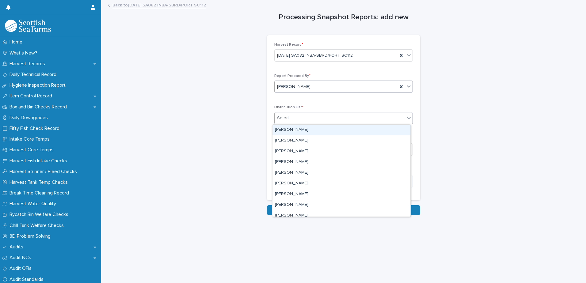
click at [281, 124] on div "Select..." at bounding box center [343, 118] width 139 height 12
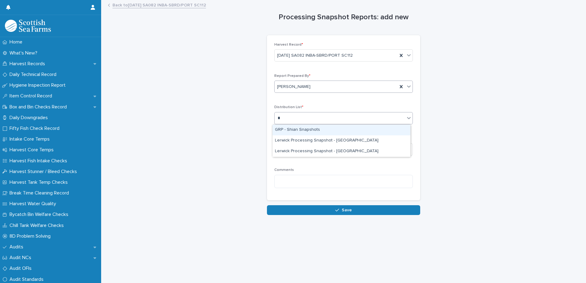
type input "**"
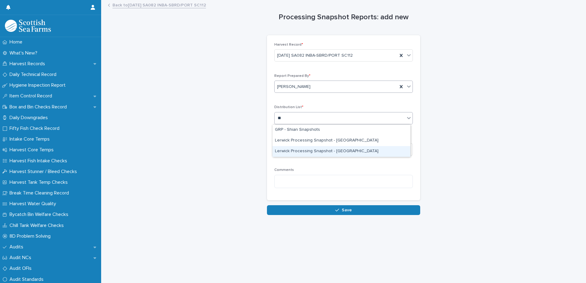
click at [327, 152] on div "Lerwick Processing Snapshot - [GEOGRAPHIC_DATA]" at bounding box center [342, 151] width 138 height 11
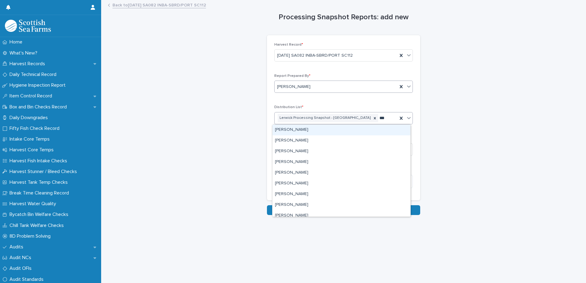
type input "****"
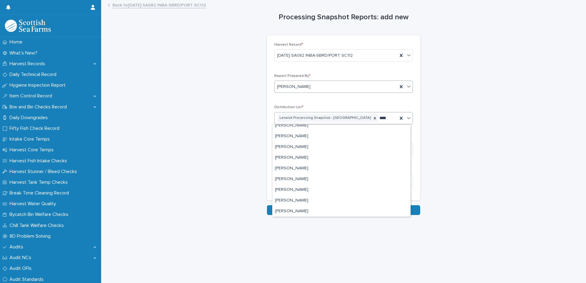
scroll to position [48, 0]
click at [291, 211] on div "[PERSON_NAME]" at bounding box center [342, 211] width 138 height 11
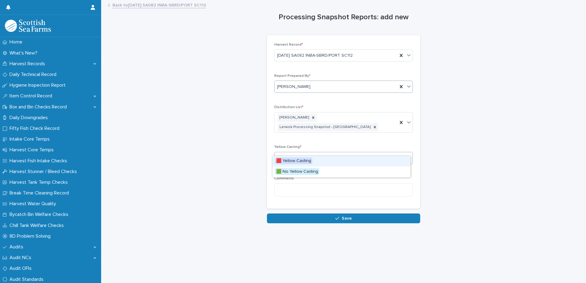
click at [291, 153] on div "Select..." at bounding box center [340, 158] width 130 height 10
click at [292, 160] on span "🟥 Yellow Casting" at bounding box center [293, 161] width 37 height 7
click at [282, 183] on textarea at bounding box center [343, 189] width 139 height 13
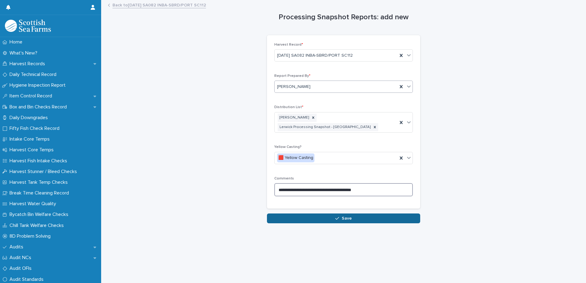
type textarea "**********"
click at [342, 216] on span "Save" at bounding box center [347, 218] width 10 height 4
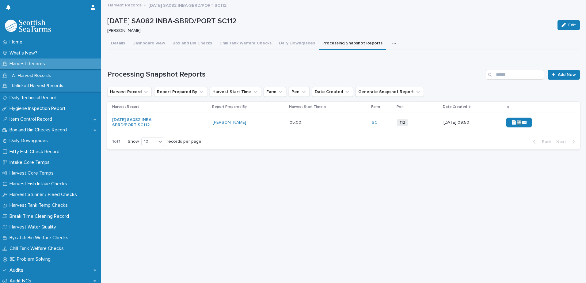
click at [552, 124] on div "📄➡️✉️" at bounding box center [538, 122] width 64 height 15
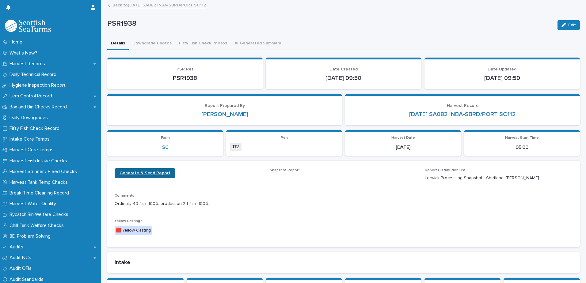
click at [136, 176] on link "Generate & Send Report" at bounding box center [145, 173] width 61 height 10
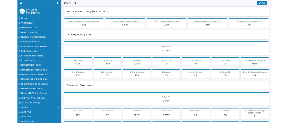
scroll to position [425, 0]
